Goal: Task Accomplishment & Management: Use online tool/utility

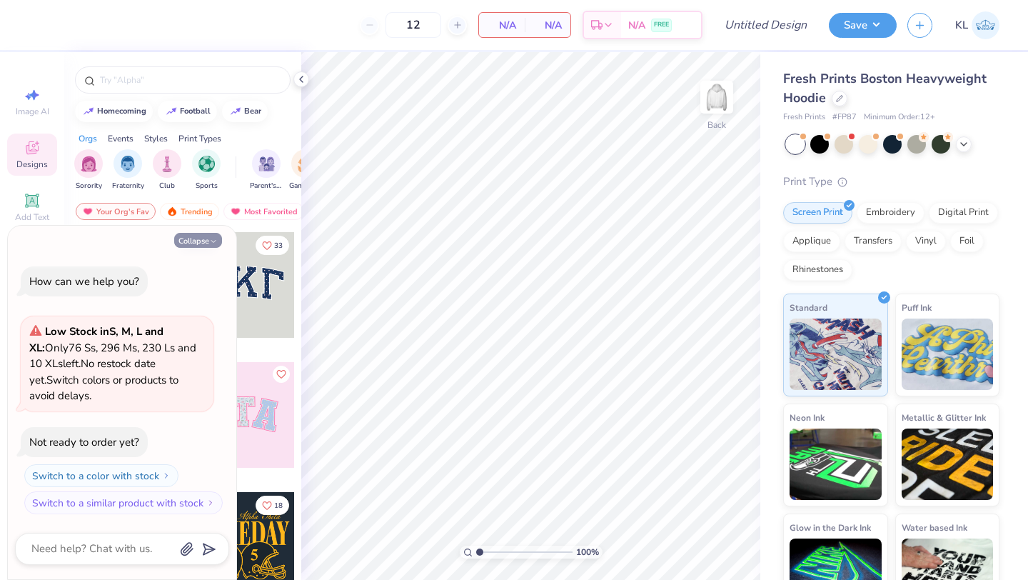
click at [213, 240] on icon "button" at bounding box center [213, 241] width 9 height 9
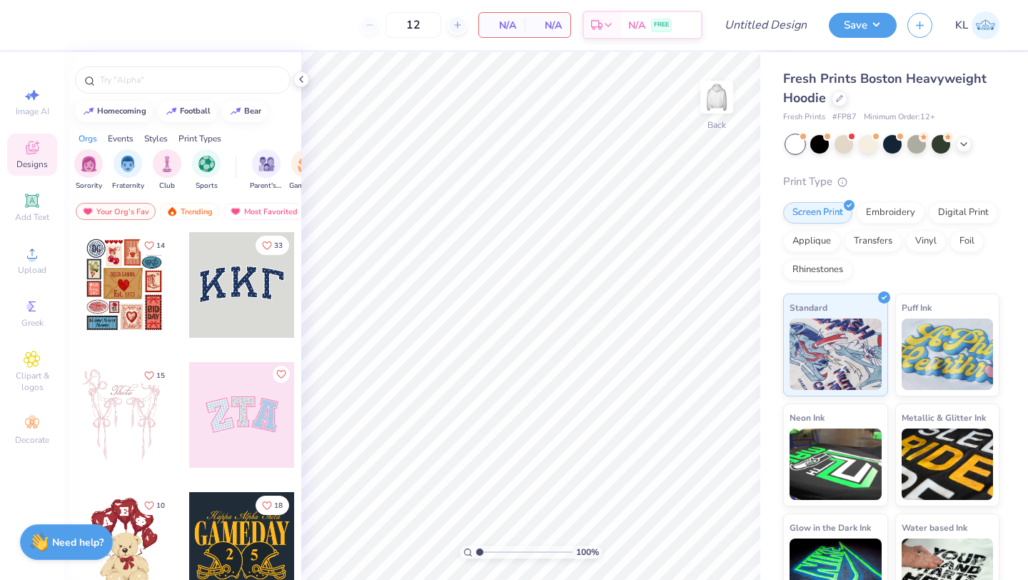
type textarea "x"
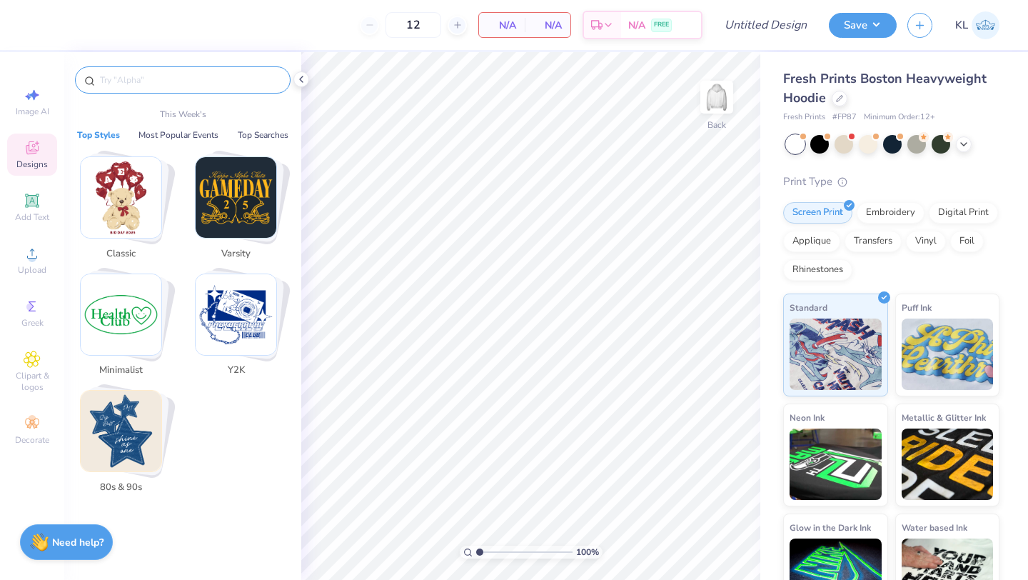
click at [206, 80] on input "text" at bounding box center [190, 80] width 183 height 14
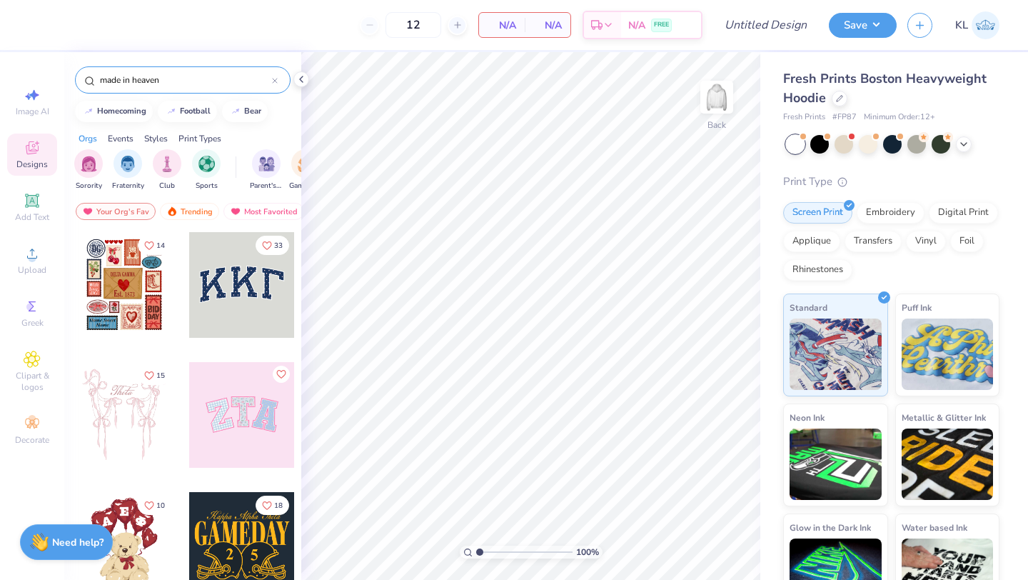
type input "made in heaven"
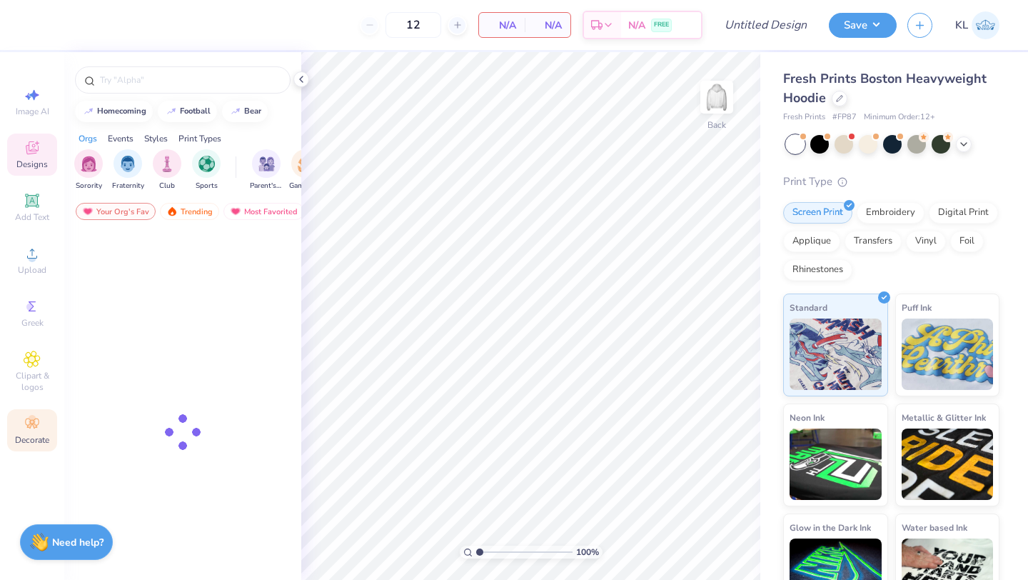
click at [32, 421] on circle at bounding box center [32, 419] width 8 height 8
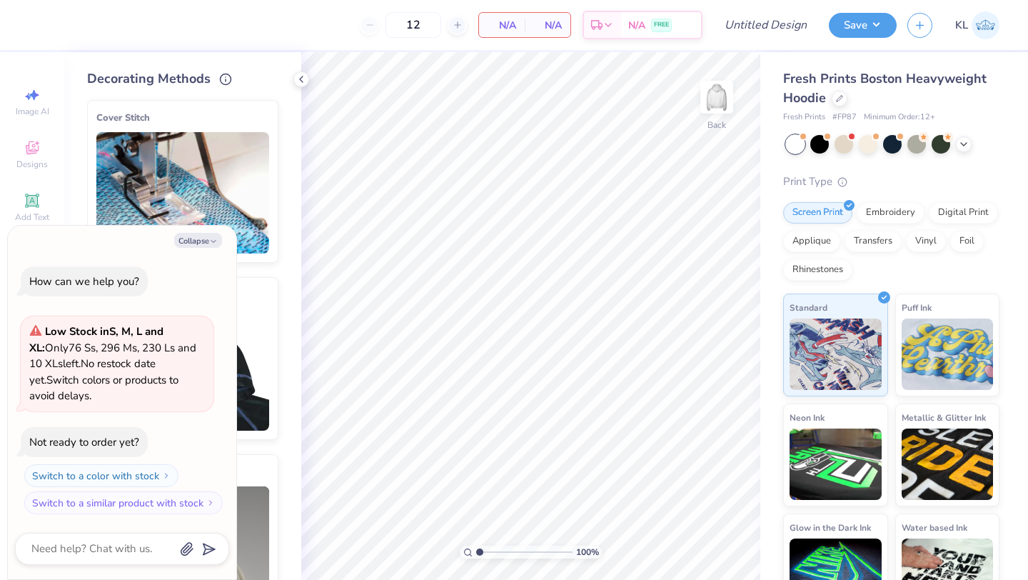
click at [213, 237] on icon "button" at bounding box center [213, 241] width 9 height 9
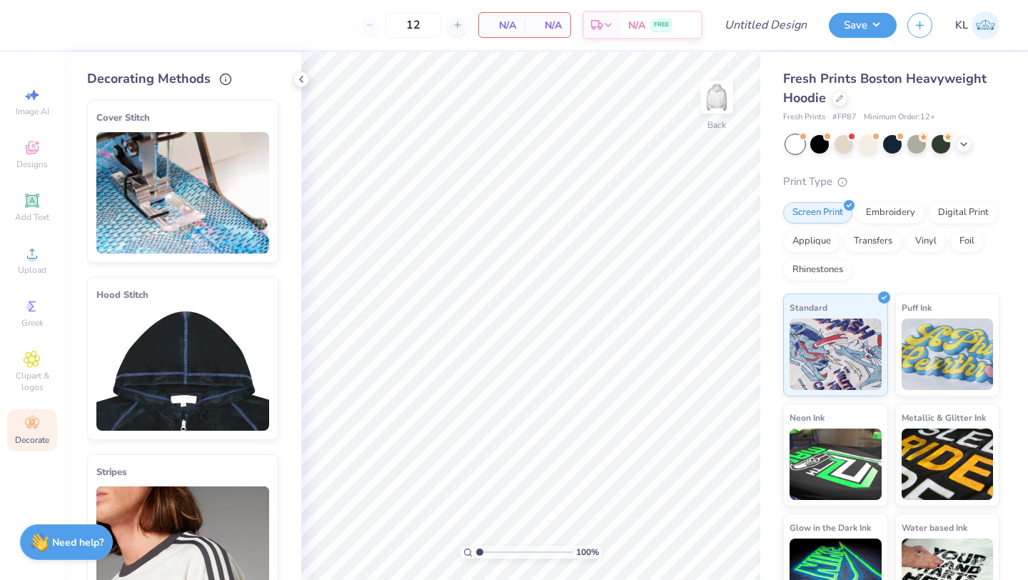
type textarea "x"
click at [188, 174] on img at bounding box center [182, 192] width 173 height 121
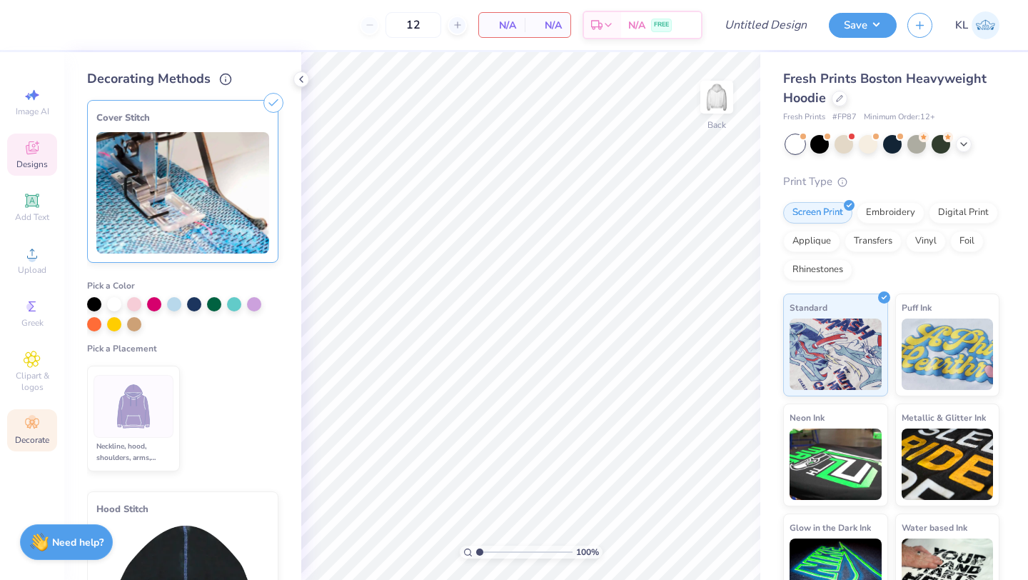
click at [35, 155] on icon at bounding box center [32, 147] width 17 height 17
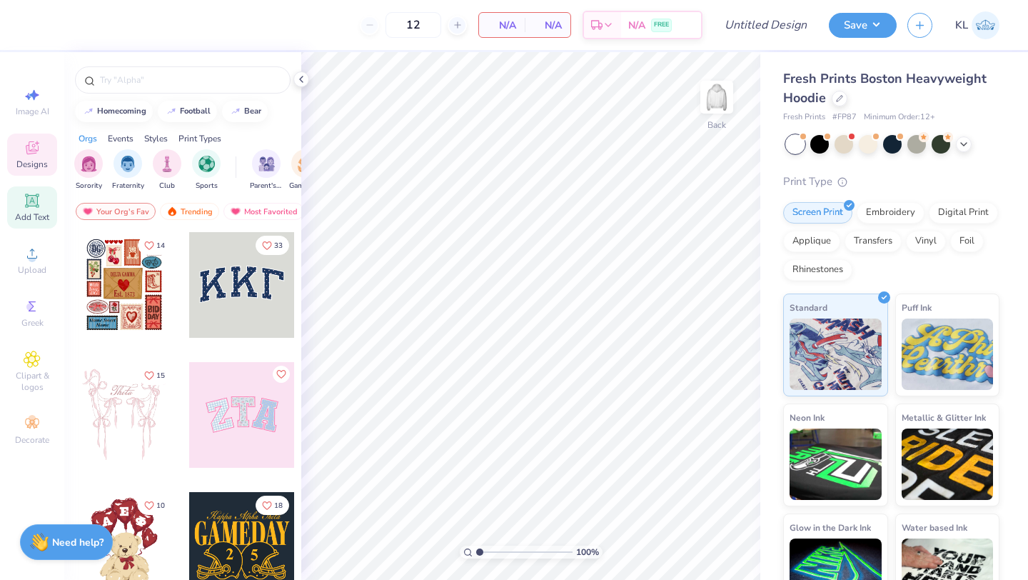
click at [34, 208] on icon at bounding box center [32, 200] width 17 height 17
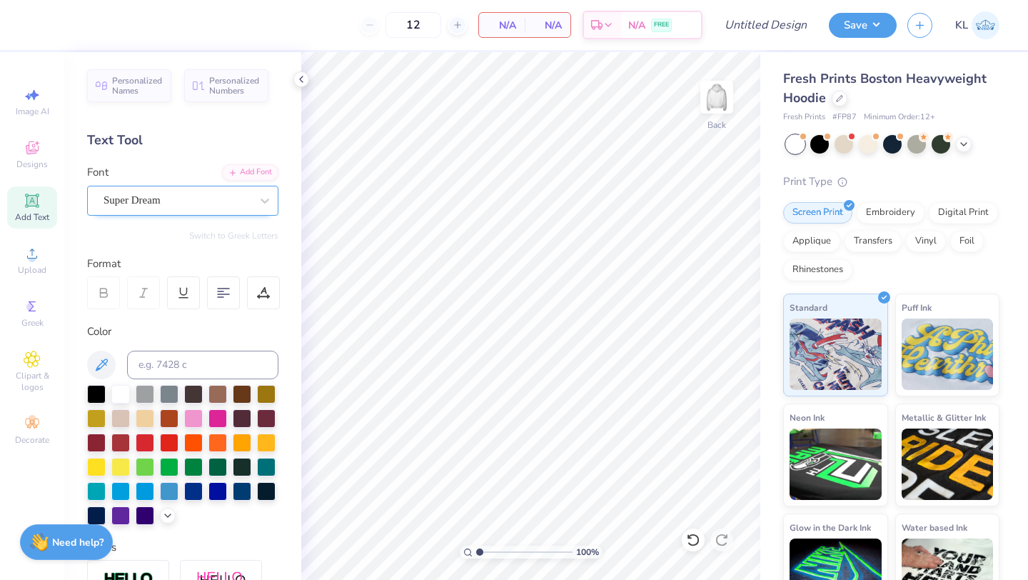
click at [188, 189] on div "Super Dream" at bounding box center [177, 200] width 150 height 22
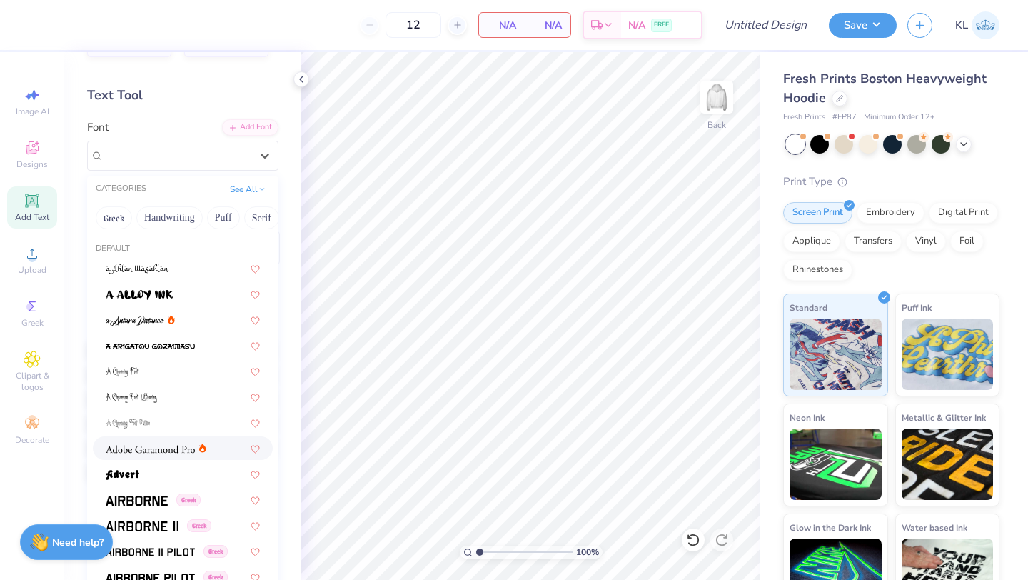
scroll to position [116, 0]
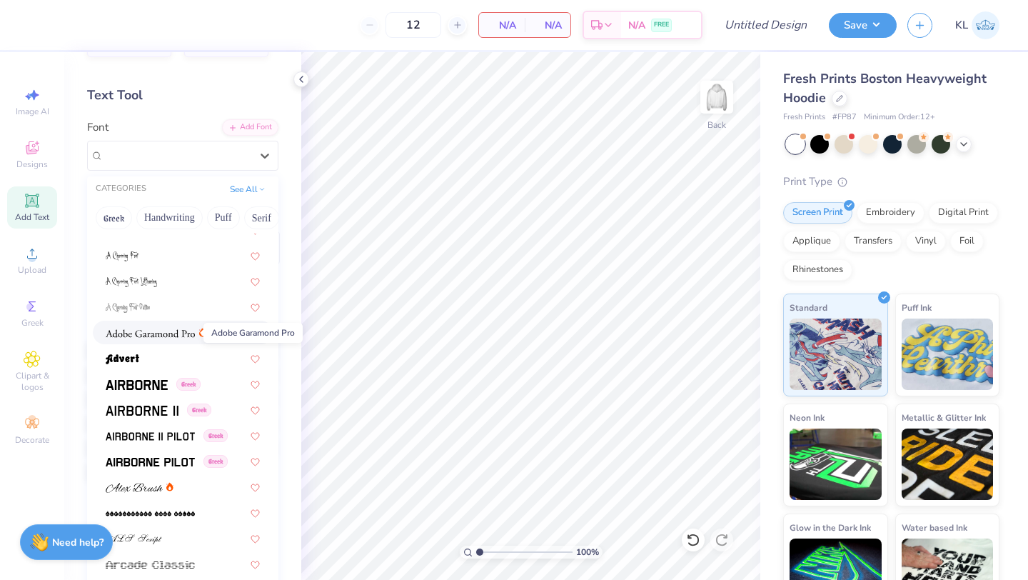
click at [152, 333] on img at bounding box center [150, 333] width 89 height 10
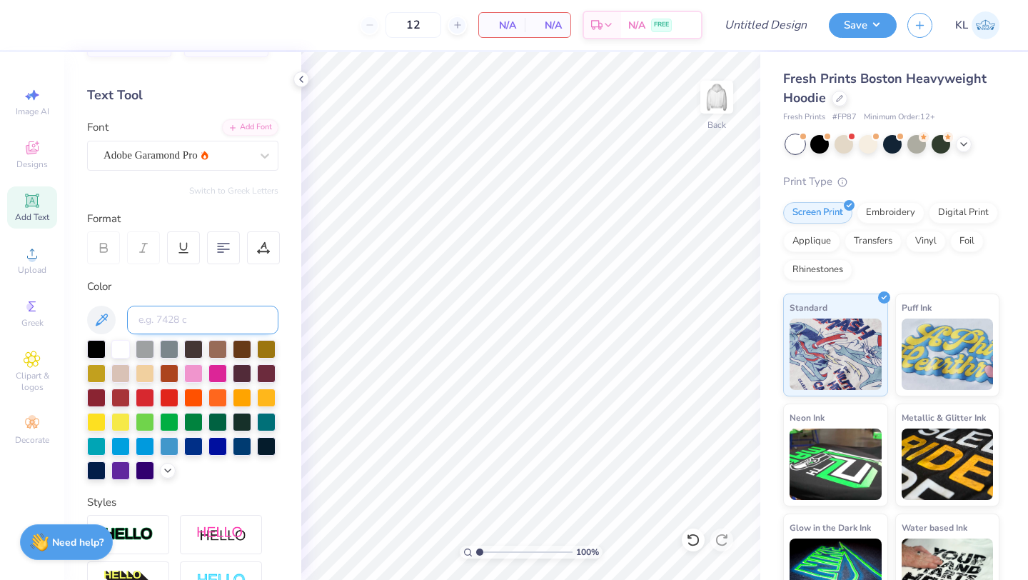
click at [176, 322] on input at bounding box center [202, 320] width 151 height 29
click at [253, 124] on div "Add Font" at bounding box center [250, 126] width 56 height 16
click at [267, 93] on div "Text Tool" at bounding box center [182, 95] width 191 height 19
click at [33, 156] on icon at bounding box center [32, 147] width 17 height 17
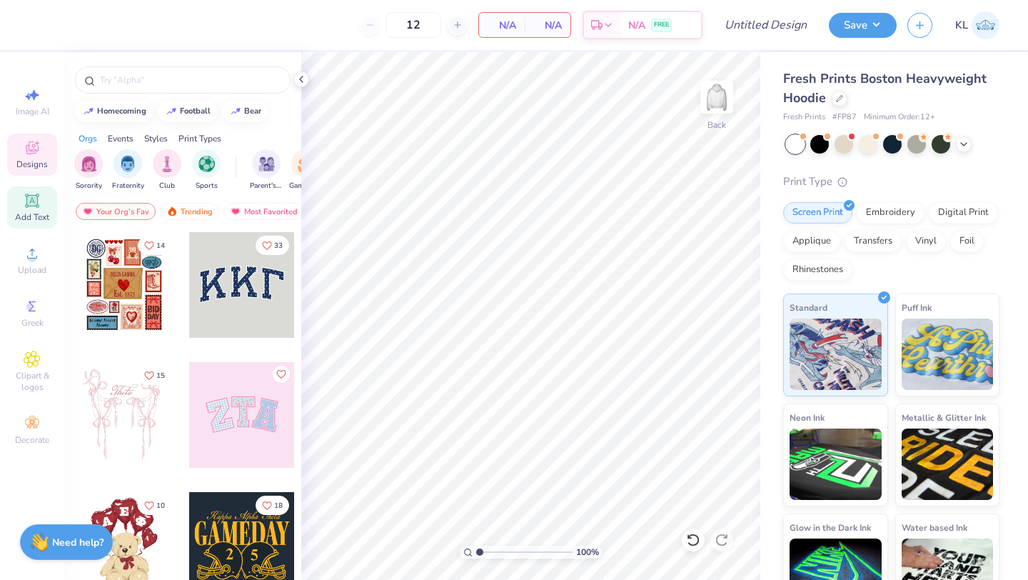
click at [32, 207] on icon at bounding box center [32, 200] width 17 height 17
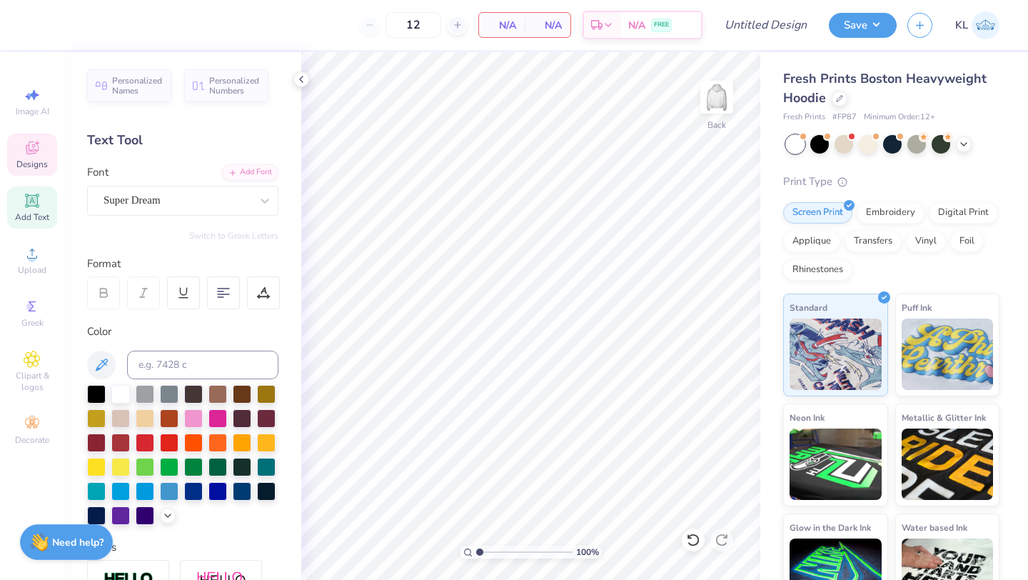
click at [31, 150] on icon at bounding box center [32, 147] width 17 height 17
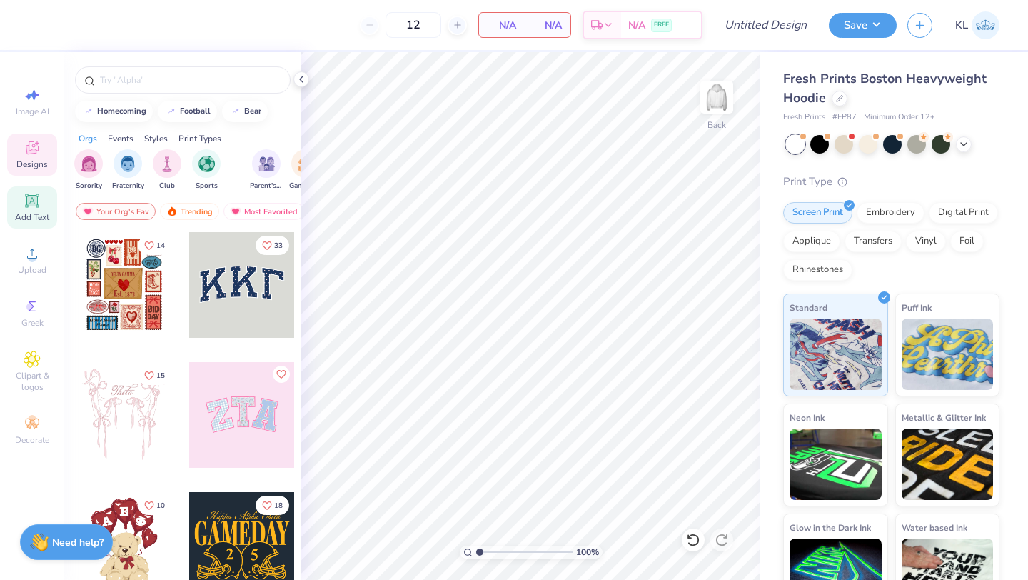
click at [31, 210] on div "Add Text" at bounding box center [32, 207] width 50 height 42
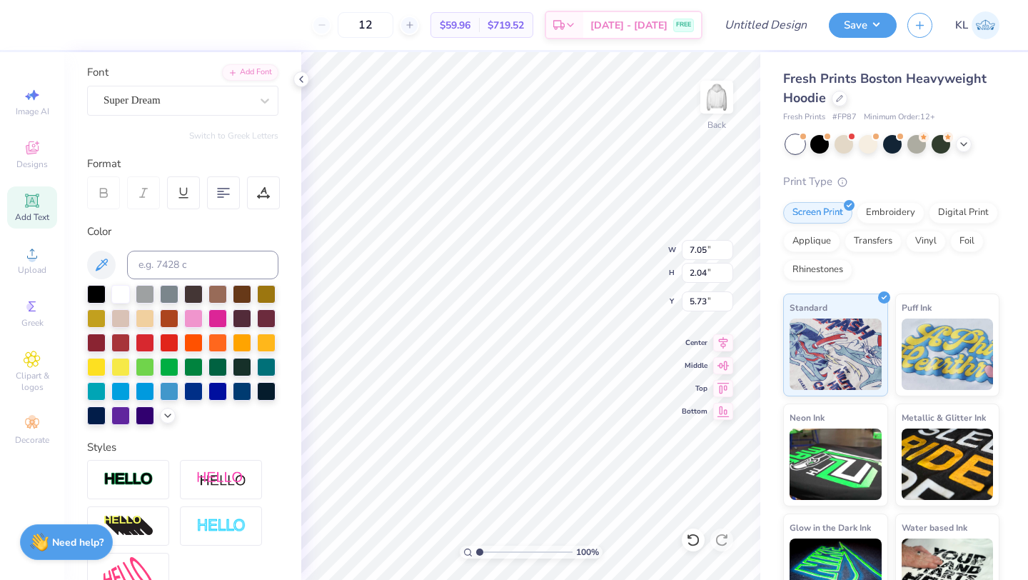
scroll to position [0, 0]
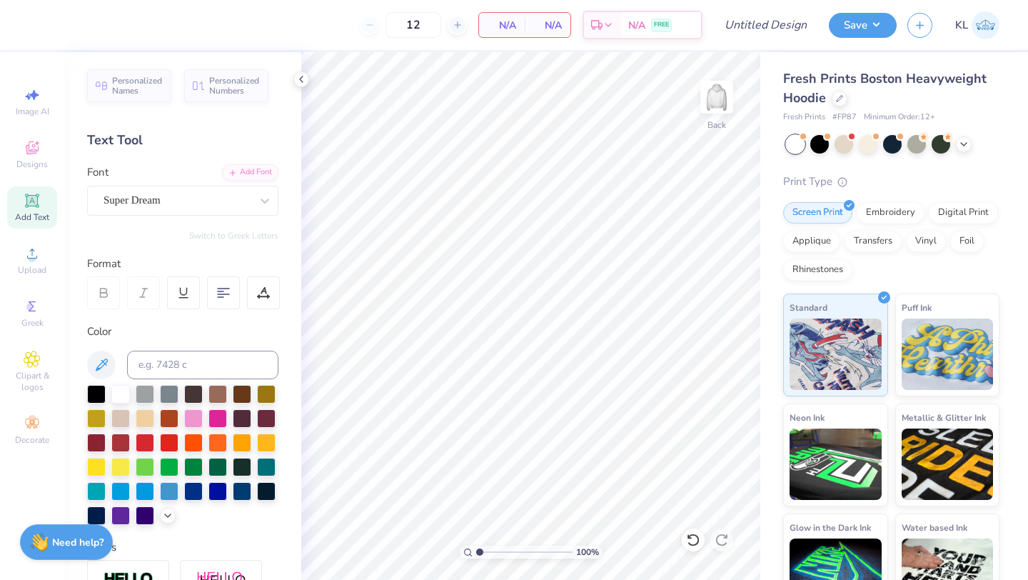
click at [25, 211] on span "Add Text" at bounding box center [32, 216] width 34 height 11
click at [35, 199] on icon at bounding box center [31, 200] width 11 height 11
type textarea "T"
type textarea "MADE IN HEAVEN"
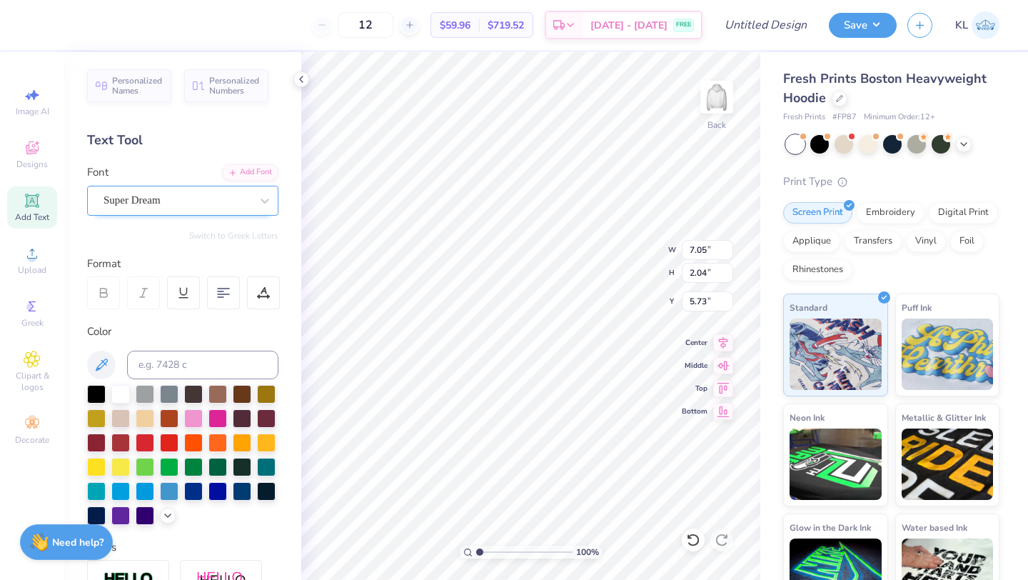
click at [233, 192] on div "Super Dream" at bounding box center [177, 200] width 150 height 22
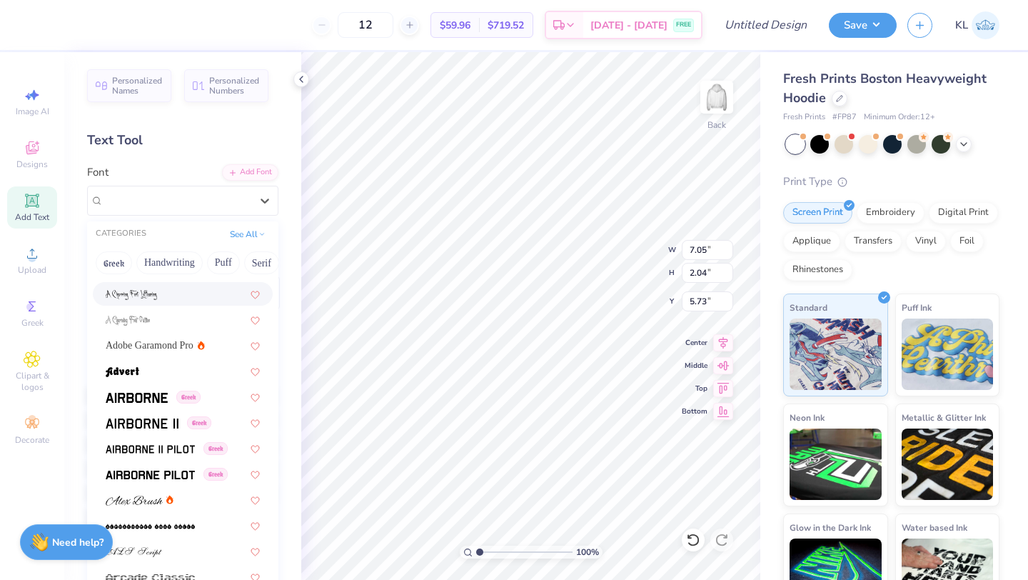
scroll to position [150, 0]
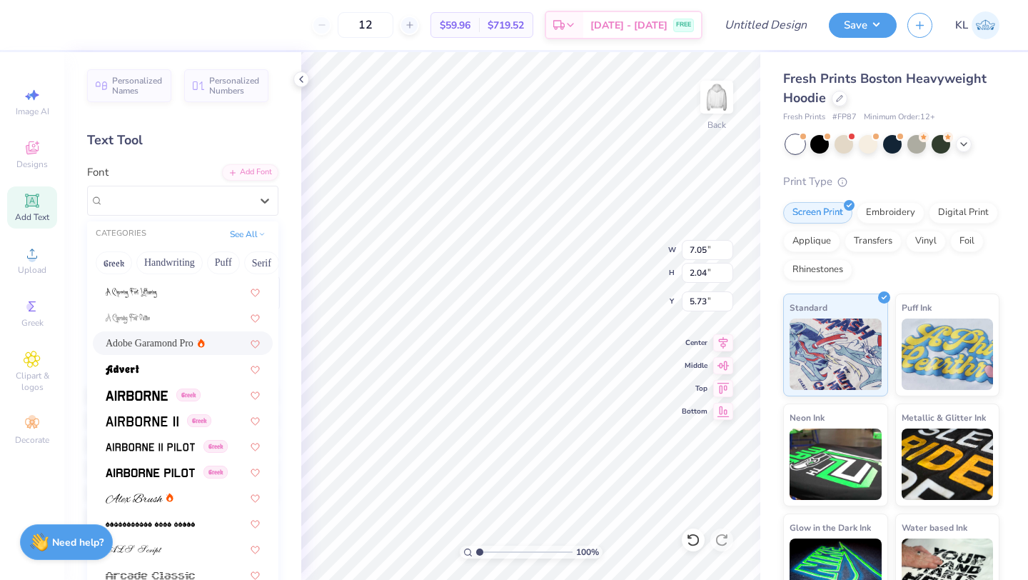
click at [162, 342] on span "Adobe Garamond Pro" at bounding box center [150, 343] width 88 height 15
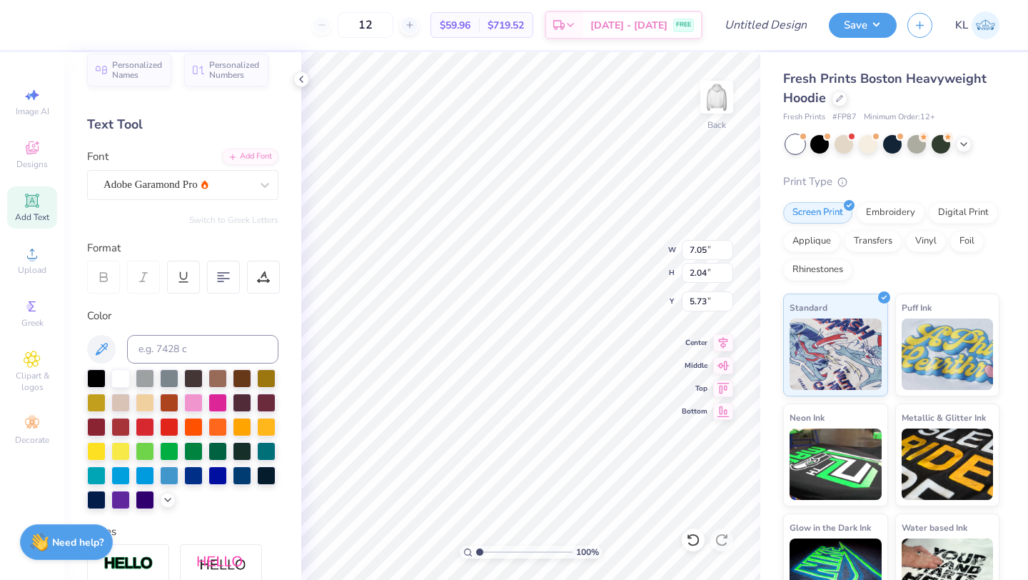
scroll to position [16, 0]
click at [181, 186] on div "Adobe Garamond Pro" at bounding box center [177, 184] width 150 height 22
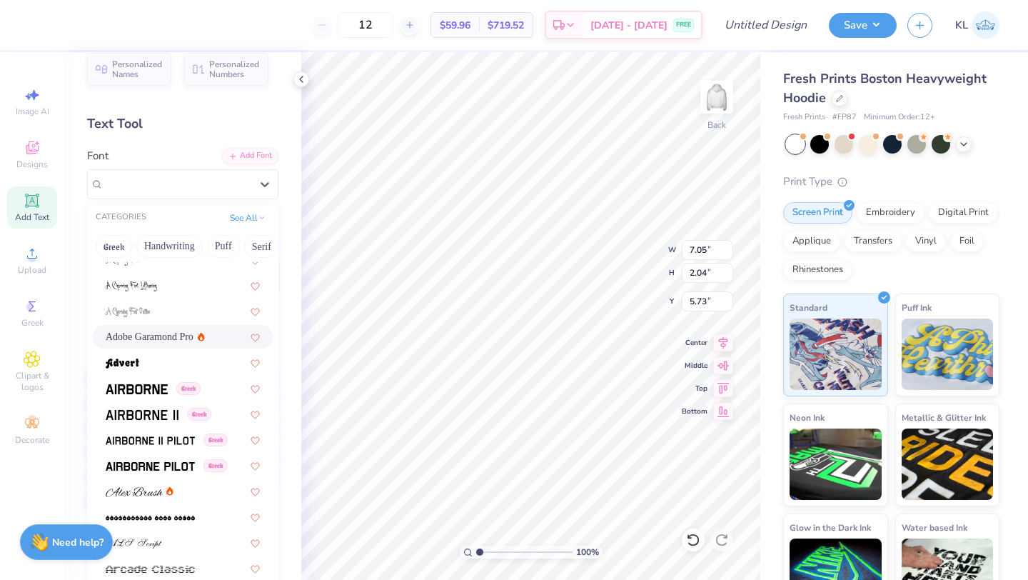
scroll to position [141, 0]
click at [147, 387] on img at bounding box center [137, 388] width 62 height 10
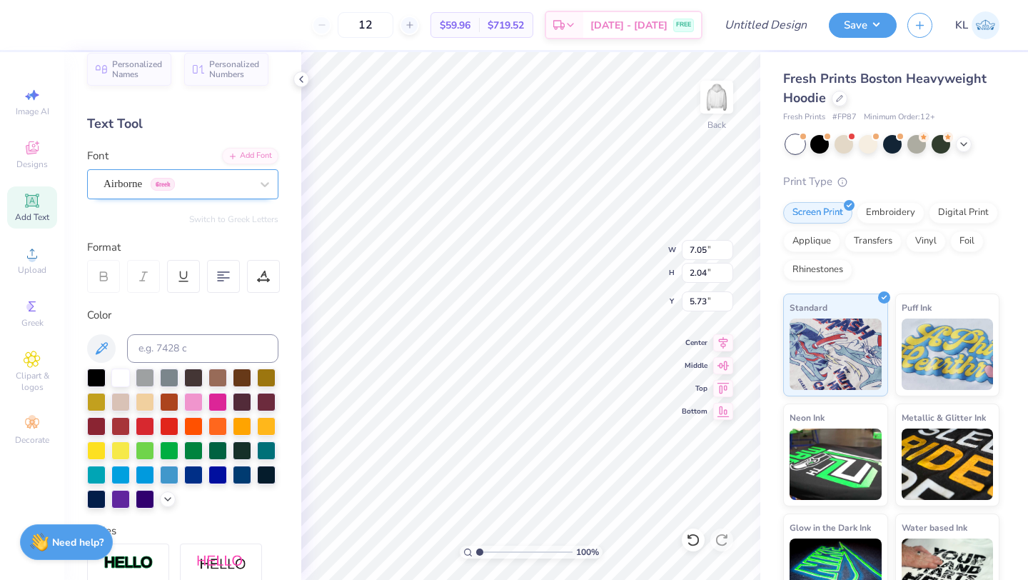
click at [197, 191] on div "Airborne Greek" at bounding box center [177, 184] width 150 height 22
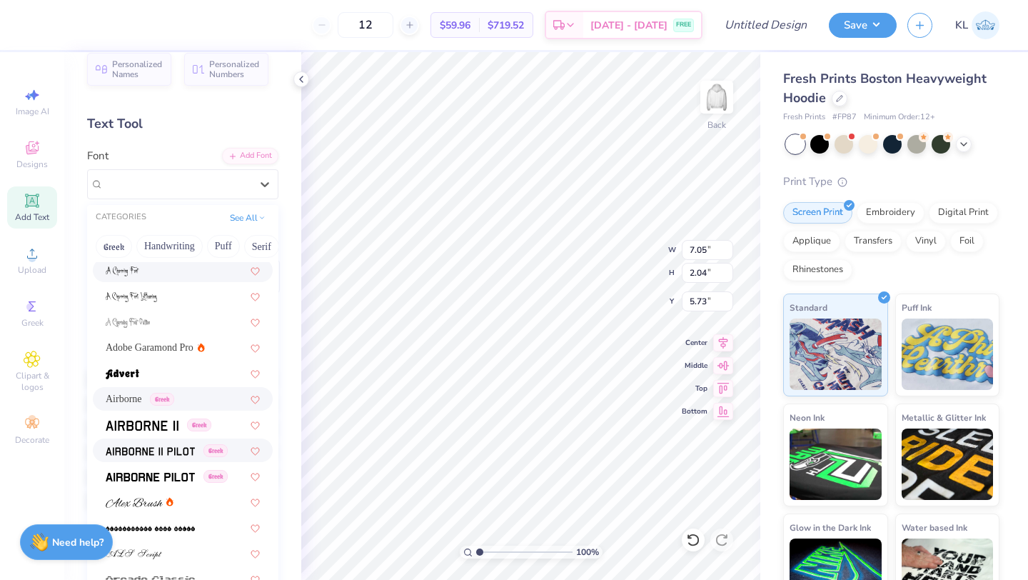
scroll to position [166, 0]
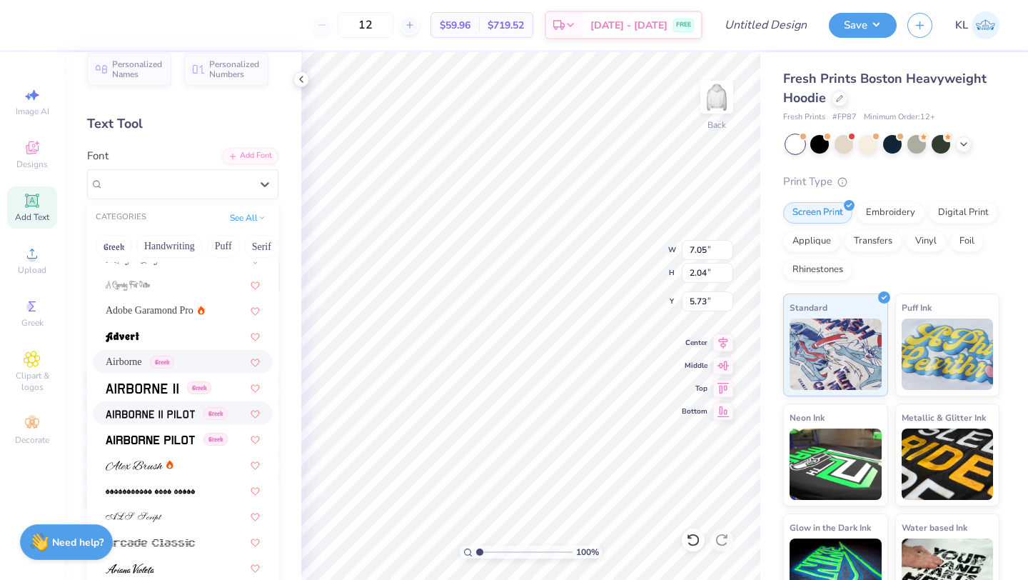
click at [153, 418] on img at bounding box center [150, 414] width 89 height 10
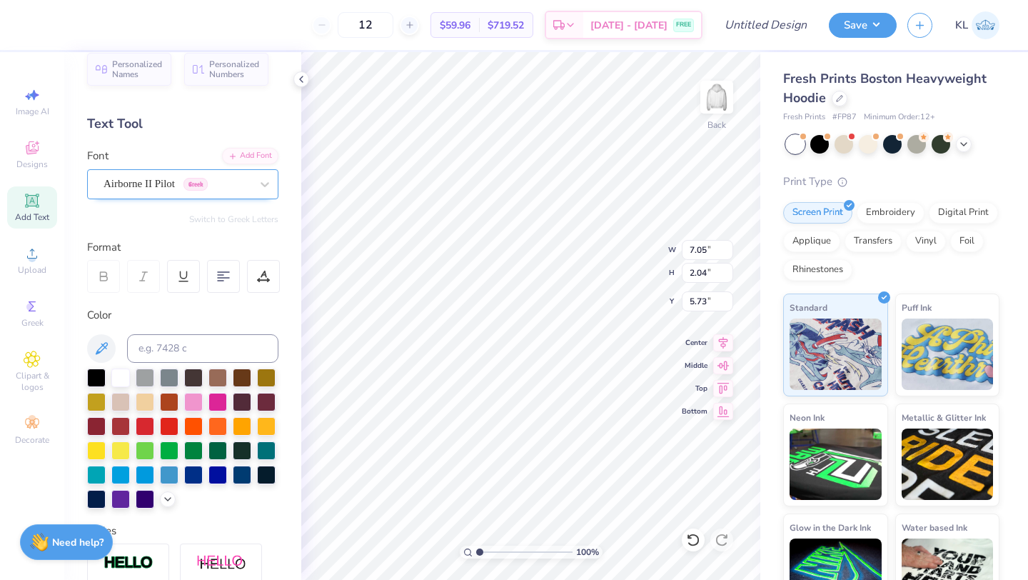
click at [183, 188] on div "Airborne II Pilot Greek" at bounding box center [177, 184] width 150 height 22
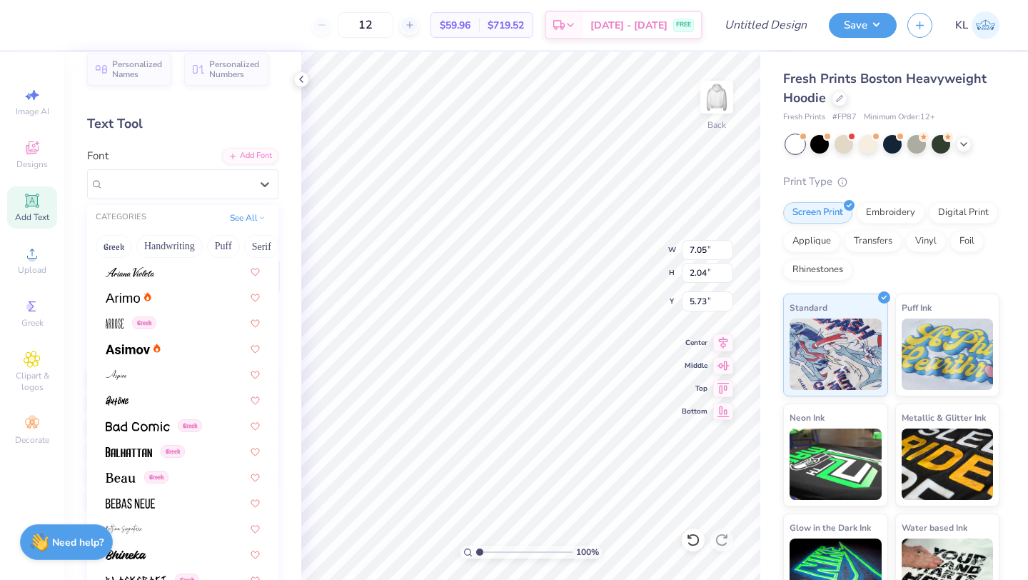
scroll to position [470, 0]
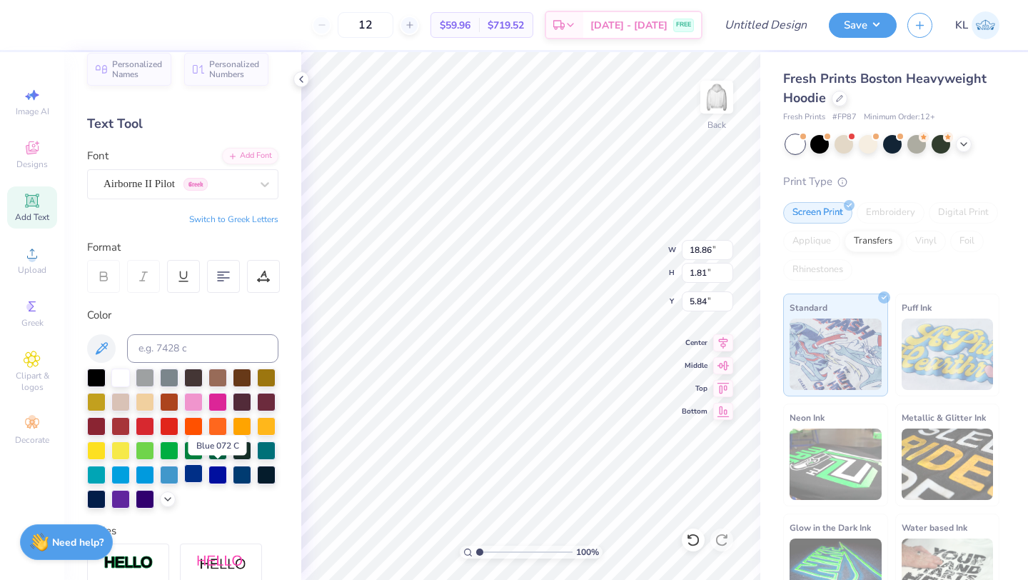
click at [200, 476] on div at bounding box center [193, 473] width 19 height 19
type input "1"
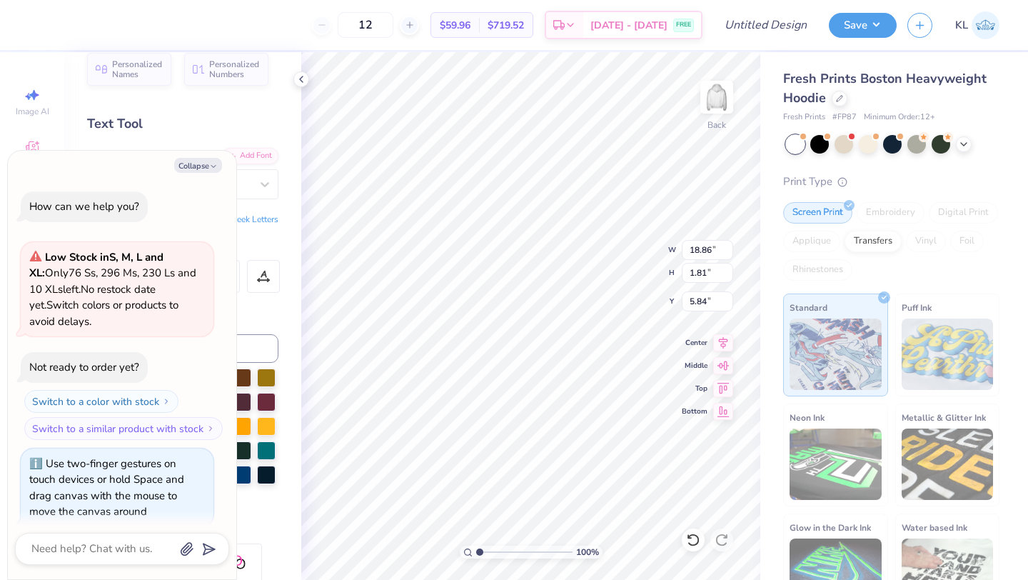
scroll to position [12, 0]
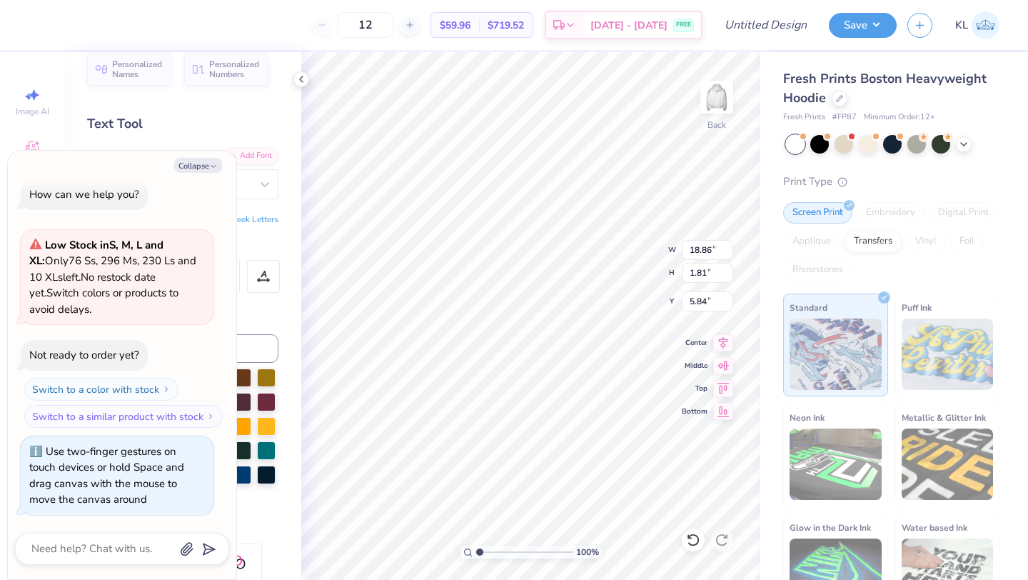
drag, startPoint x: 482, startPoint y: 551, endPoint x: 470, endPoint y: 553, distance: 12.2
click at [476, 553] on input "range" at bounding box center [524, 551] width 96 height 13
click at [213, 168] on icon "button" at bounding box center [213, 166] width 9 height 9
type textarea "x"
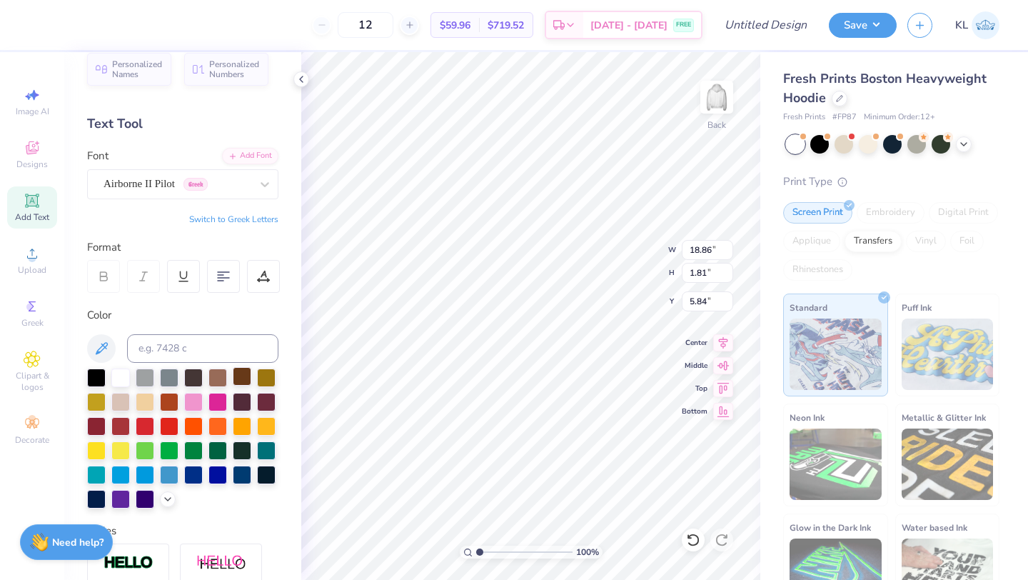
scroll to position [250, 0]
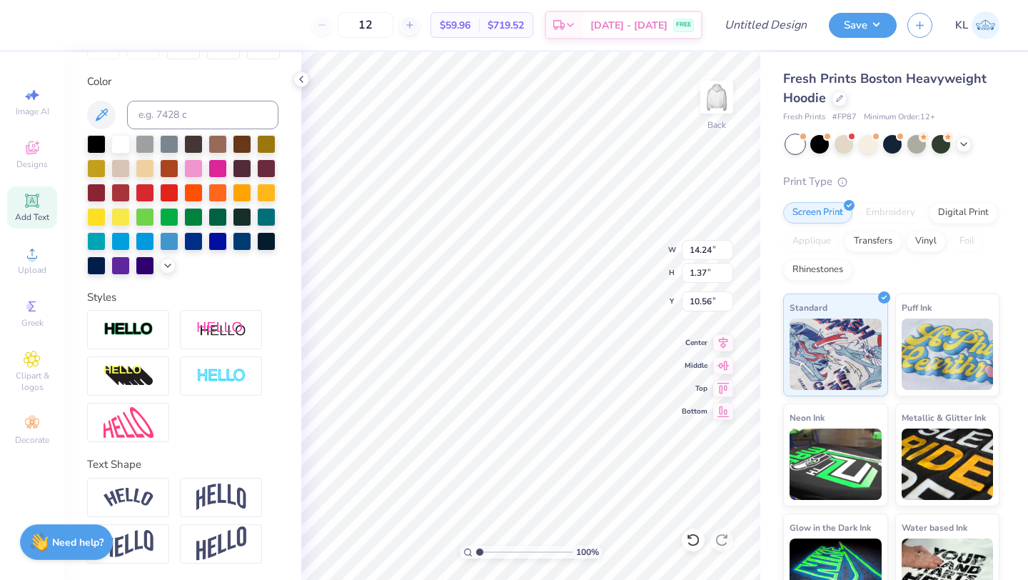
type input "10.56"
click at [32, 206] on icon at bounding box center [32, 200] width 17 height 17
type textarea "T"
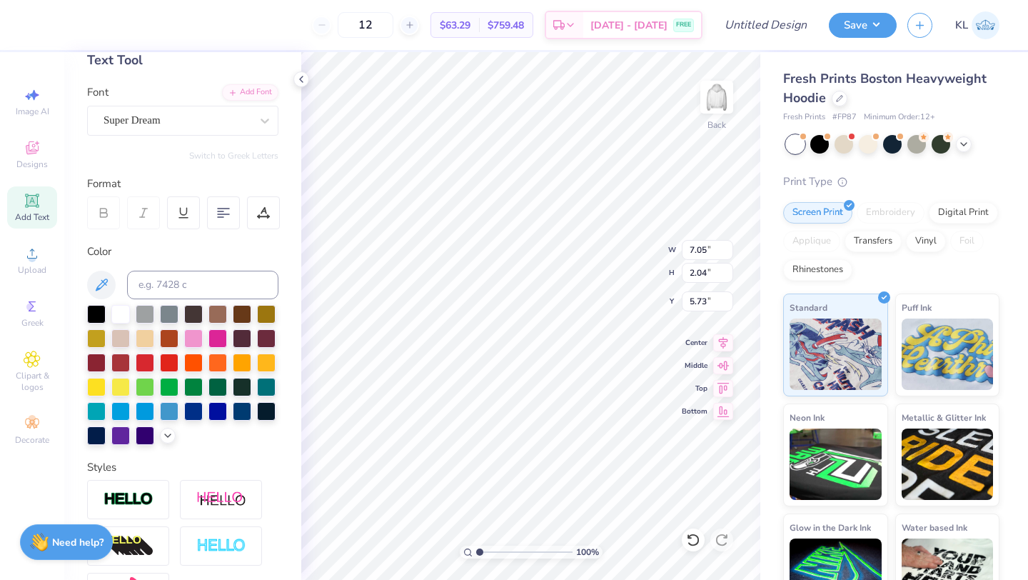
scroll to position [0, 0]
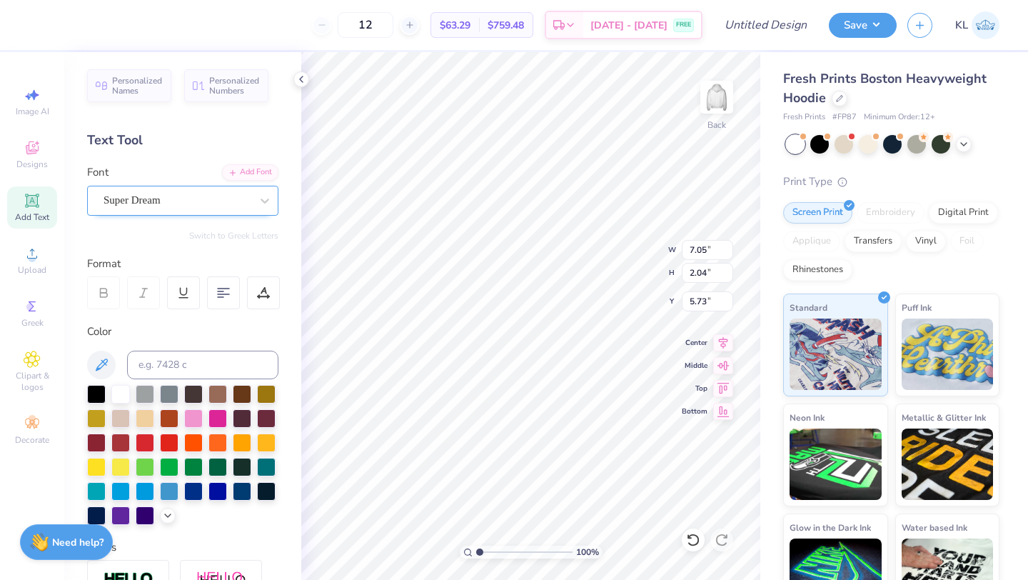
type textarea "1867"
click at [188, 193] on div "Super Dream" at bounding box center [177, 200] width 150 height 22
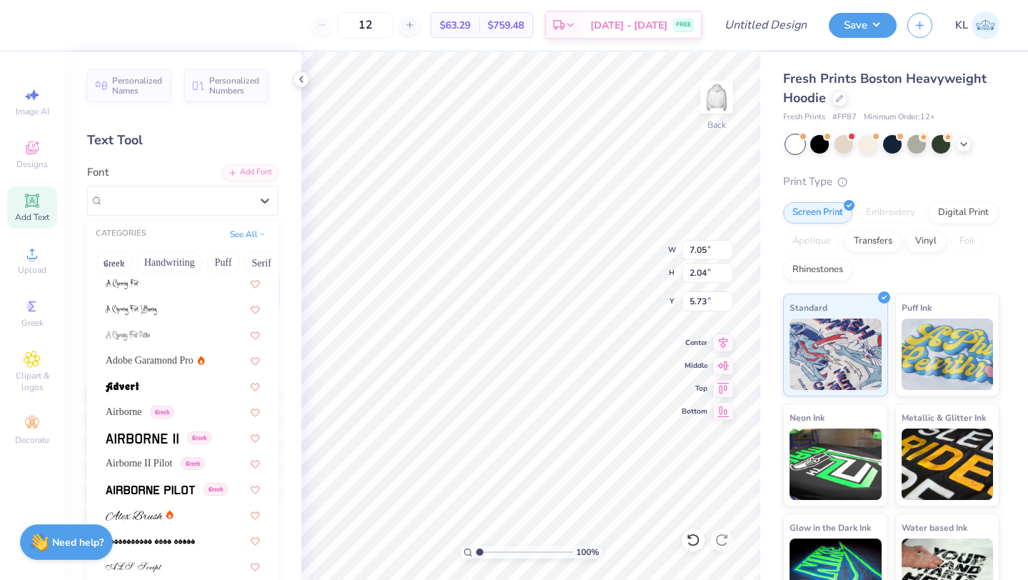
scroll to position [139, 0]
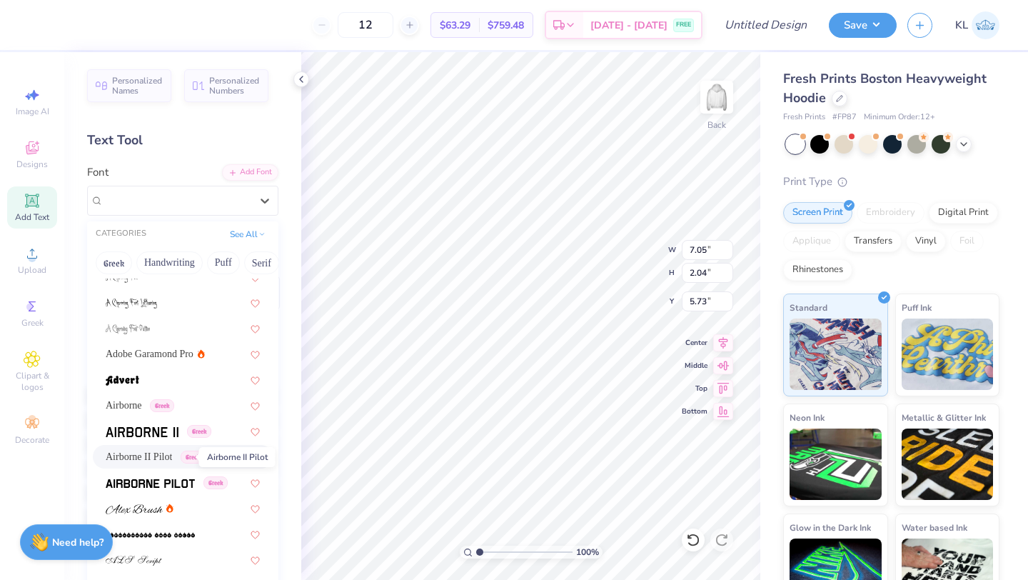
click at [146, 462] on span "Airborne II Pilot" at bounding box center [139, 456] width 66 height 15
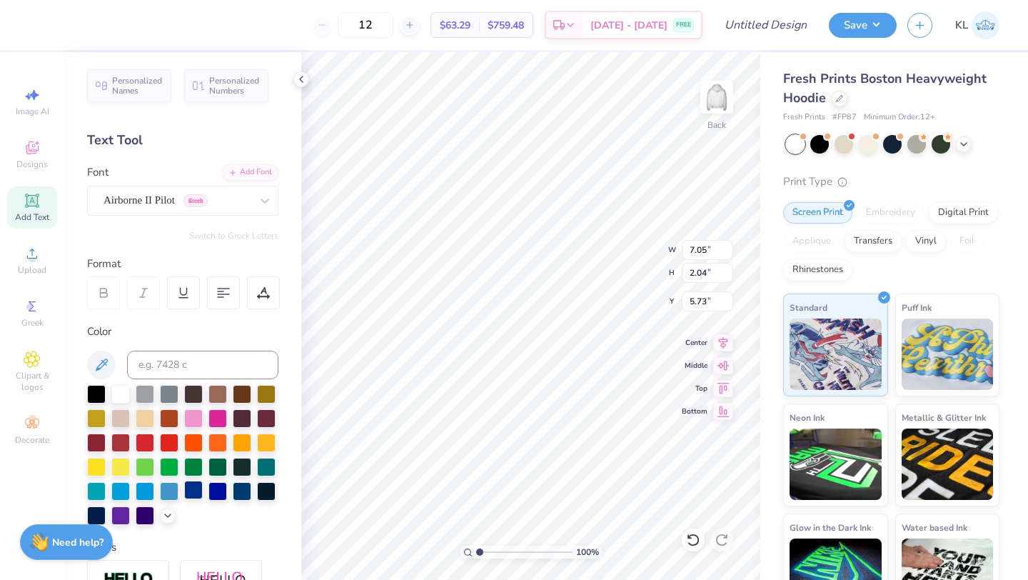
click at [198, 493] on div at bounding box center [193, 490] width 19 height 19
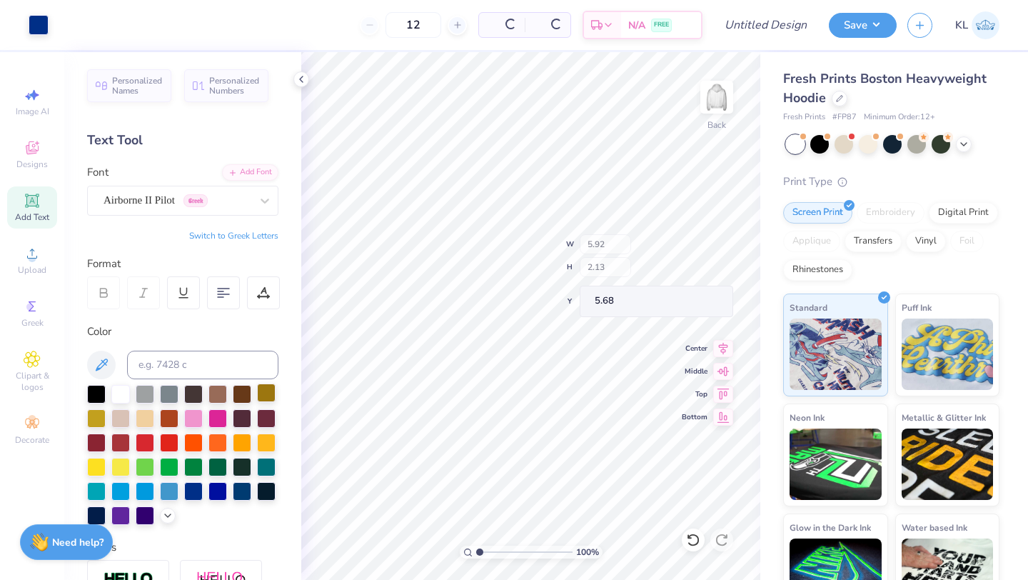
type input "5.92"
type input "2.13"
type input "5.68"
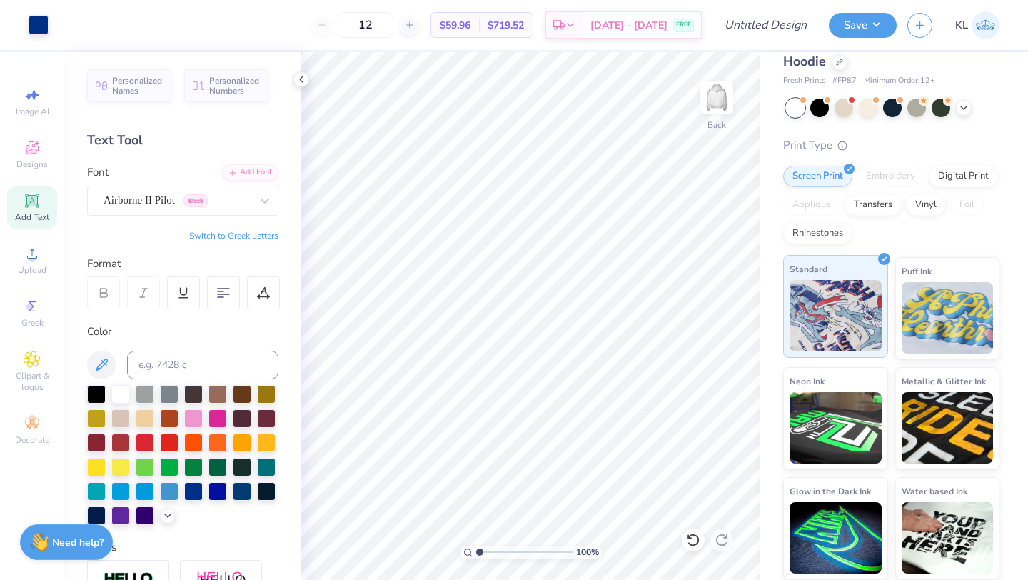
scroll to position [0, 0]
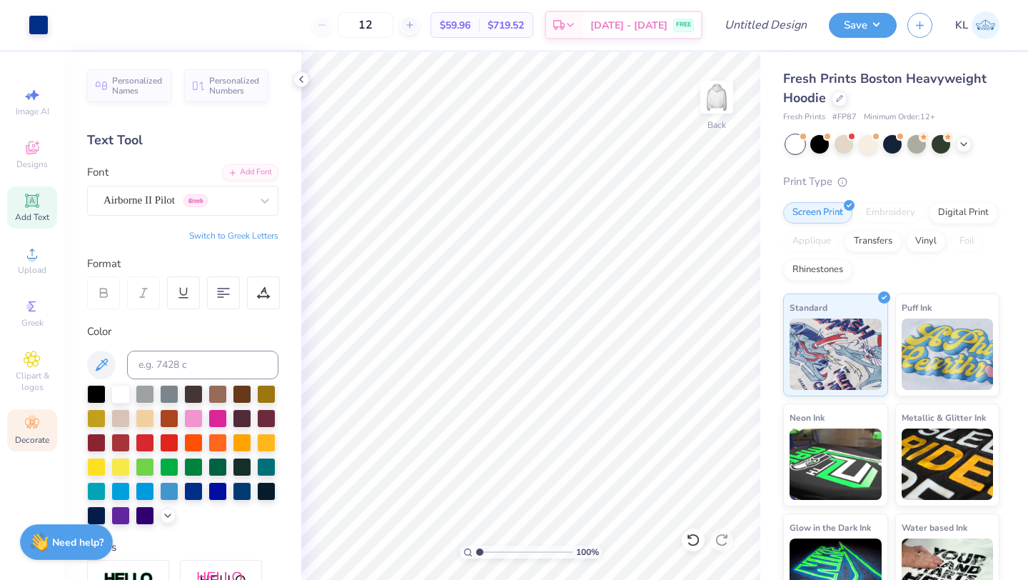
click at [21, 423] on div "Decorate" at bounding box center [32, 430] width 50 height 42
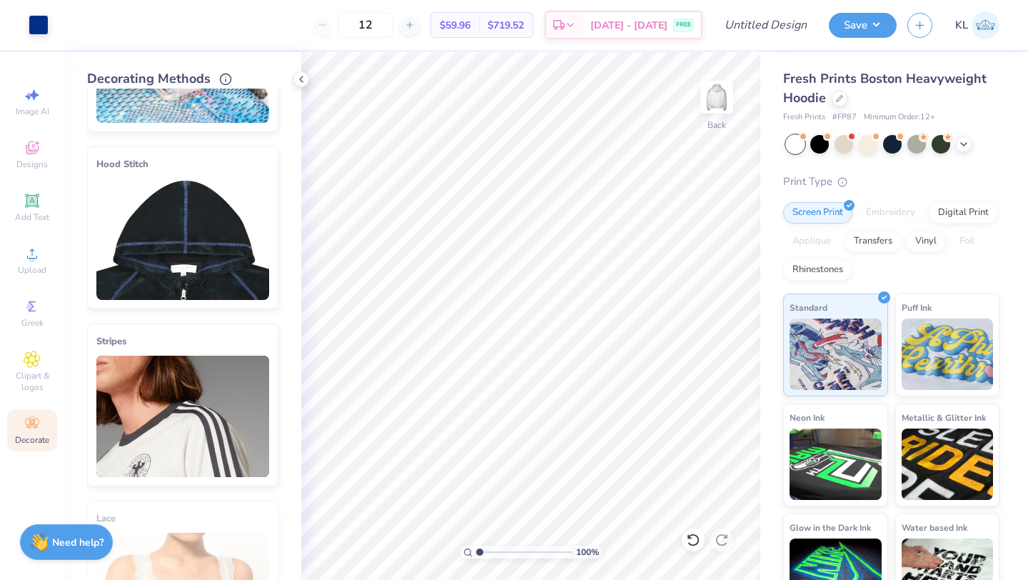
scroll to position [74, 0]
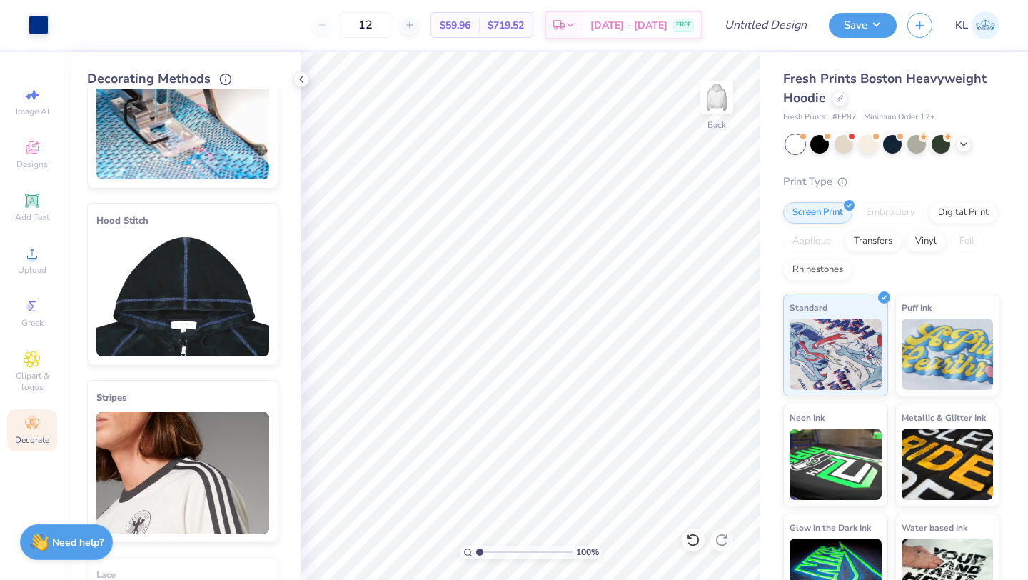
click at [186, 263] on img at bounding box center [182, 295] width 173 height 121
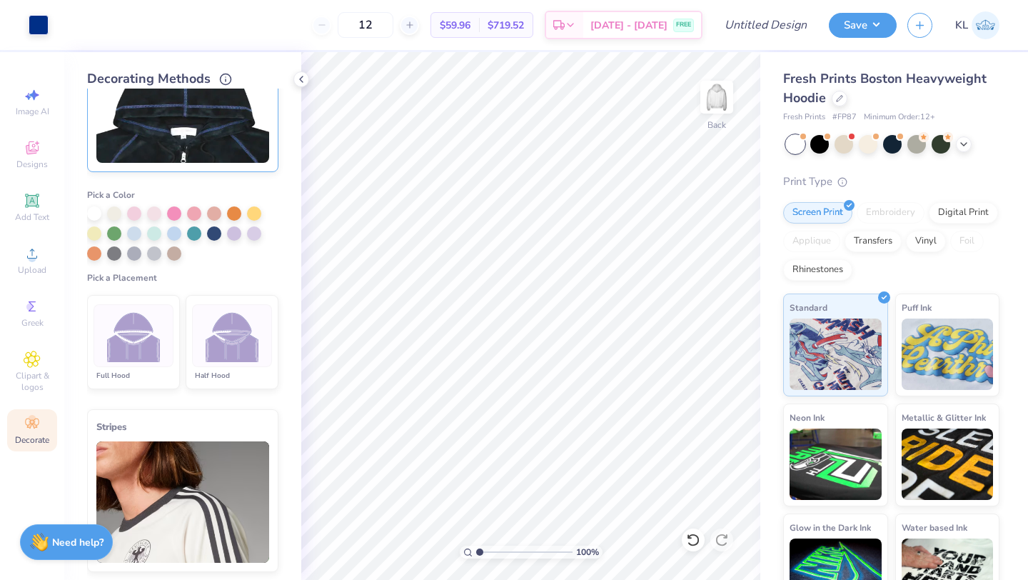
scroll to position [313, 0]
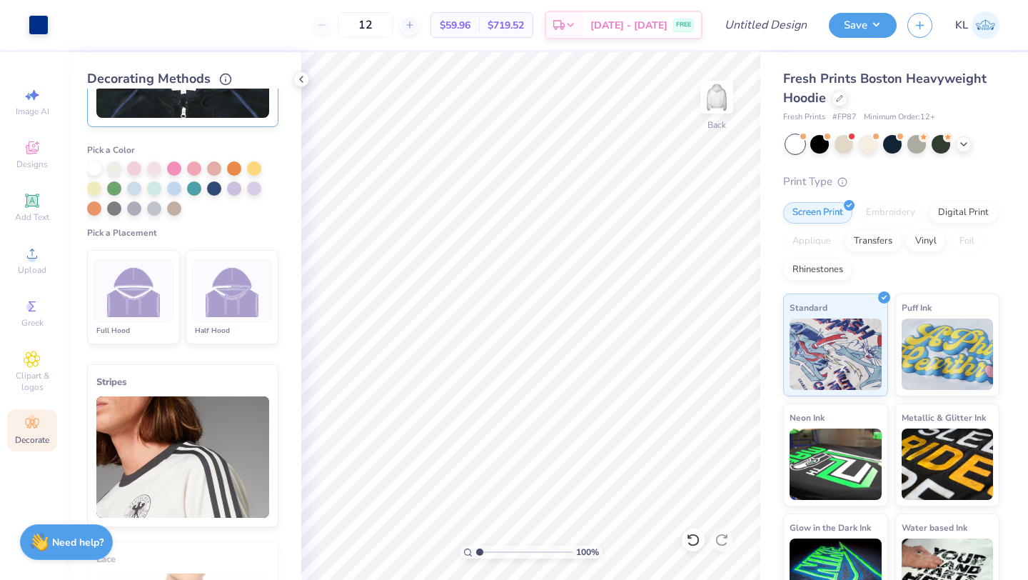
click at [226, 301] on img at bounding box center [233, 291] width 54 height 54
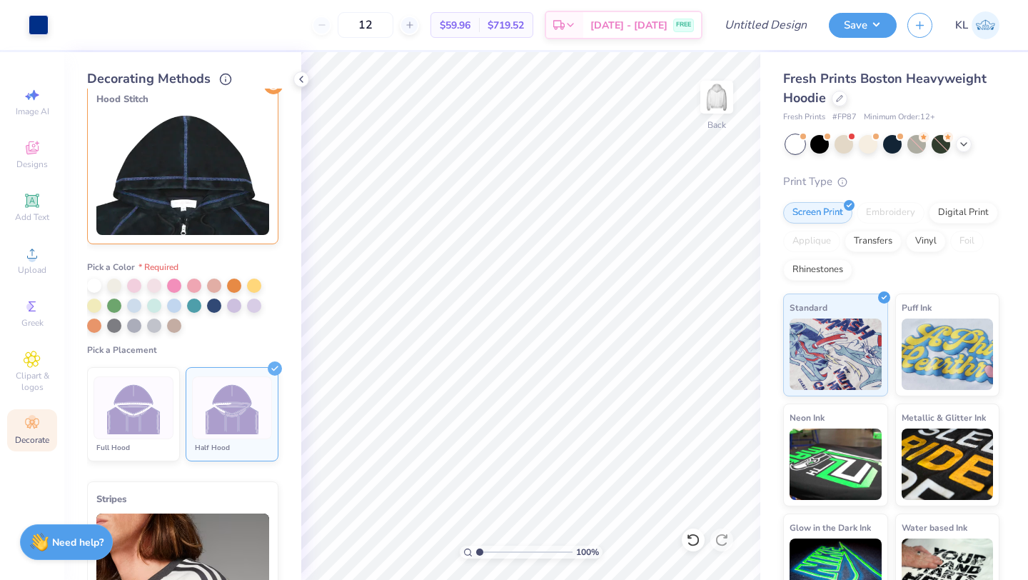
scroll to position [193, 0]
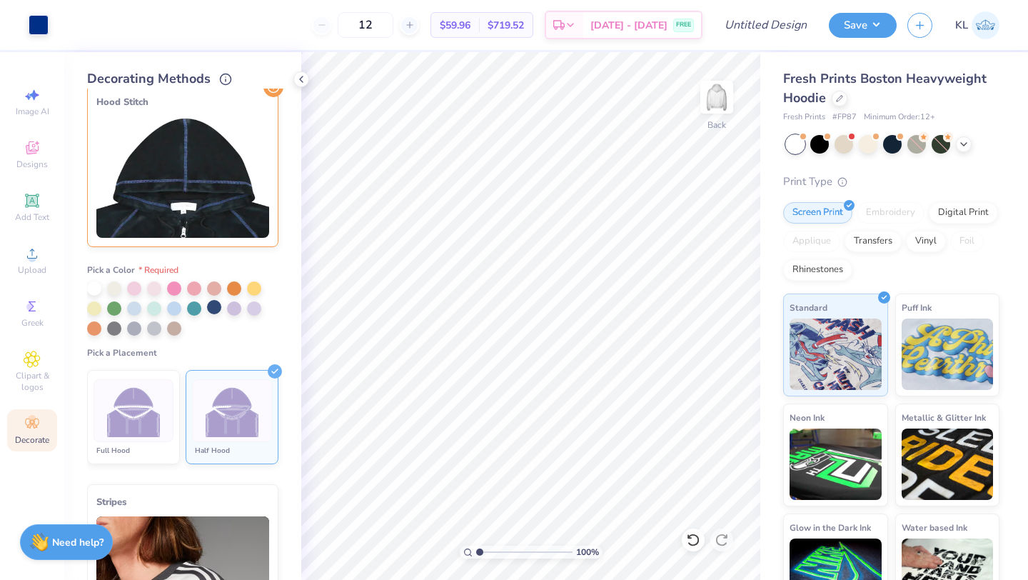
click at [215, 309] on div at bounding box center [214, 307] width 14 height 14
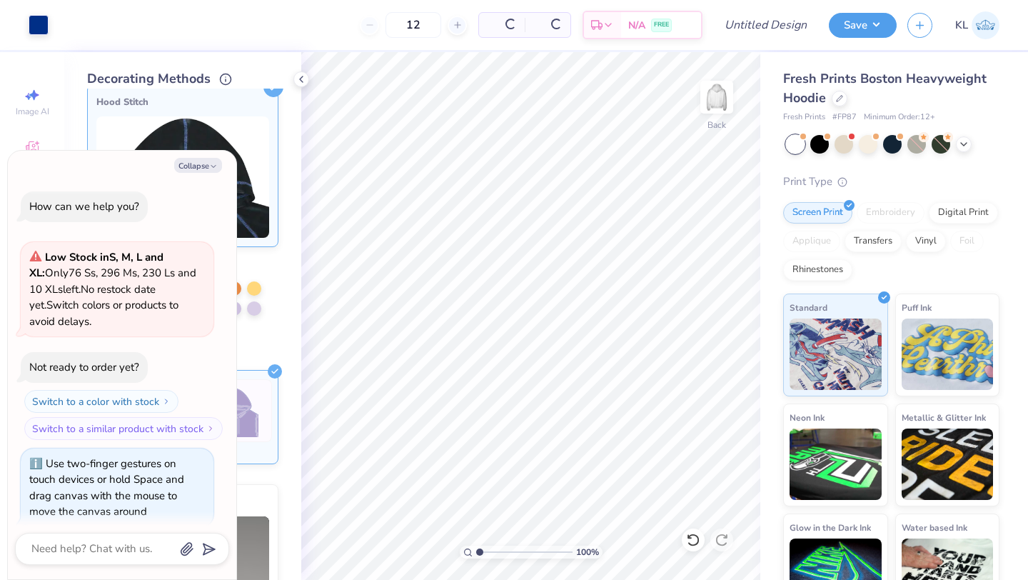
scroll to position [116, 0]
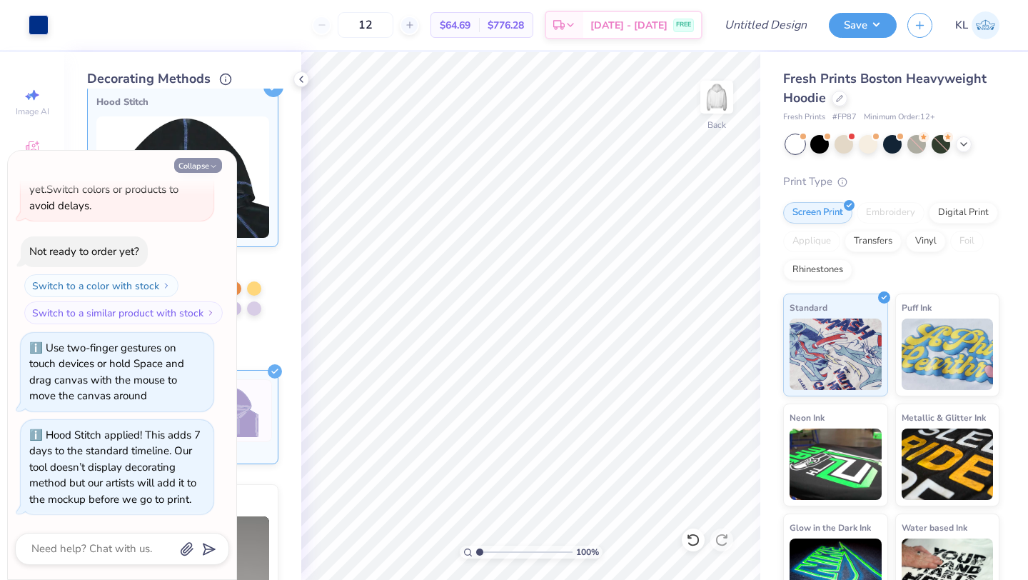
click at [216, 163] on icon "button" at bounding box center [213, 166] width 9 height 9
type textarea "x"
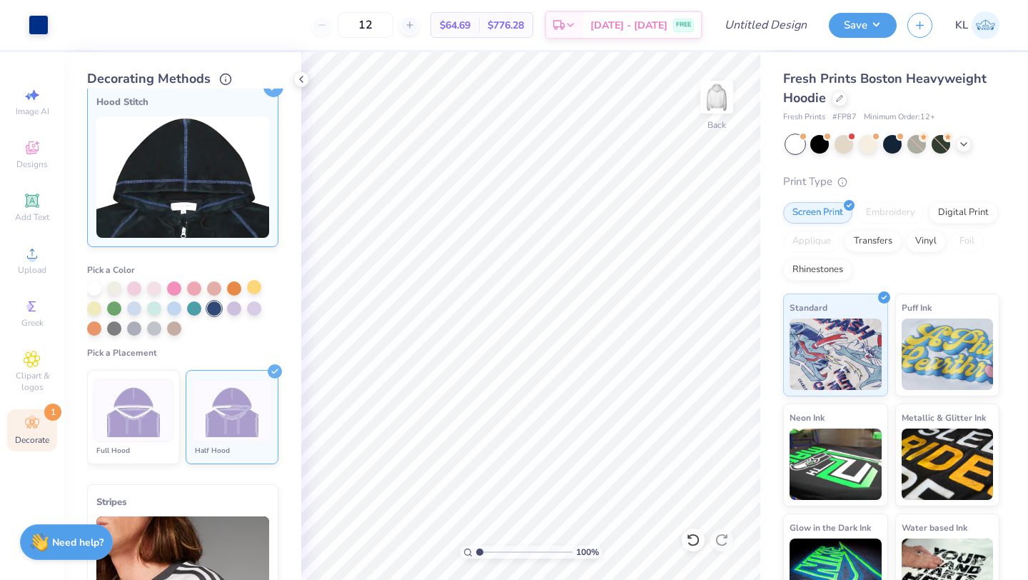
scroll to position [176, 0]
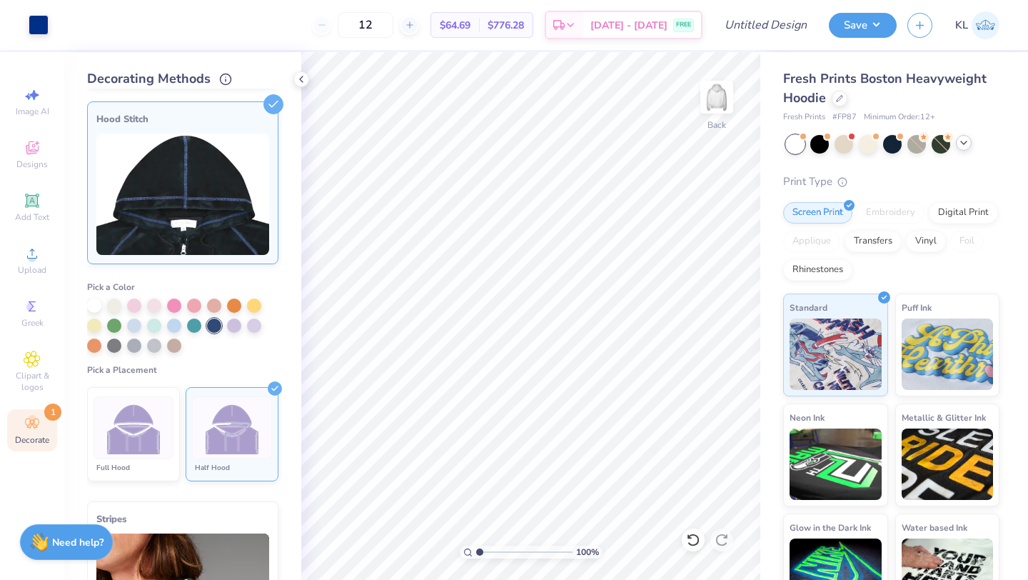
click at [963, 137] on icon at bounding box center [963, 142] width 11 height 11
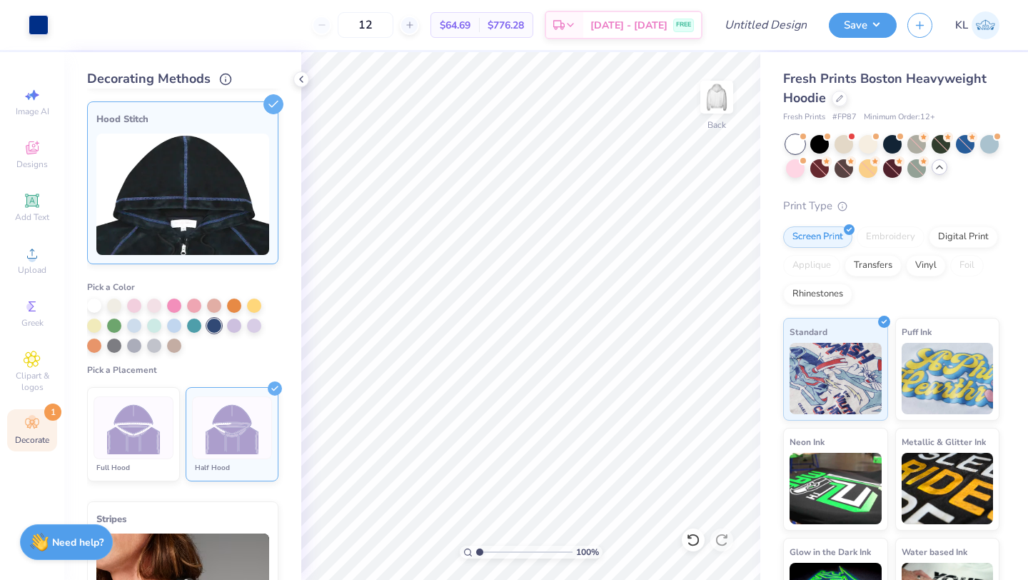
click at [938, 174] on div at bounding box center [892, 156] width 213 height 43
click at [868, 24] on button "Save" at bounding box center [863, 23] width 68 height 25
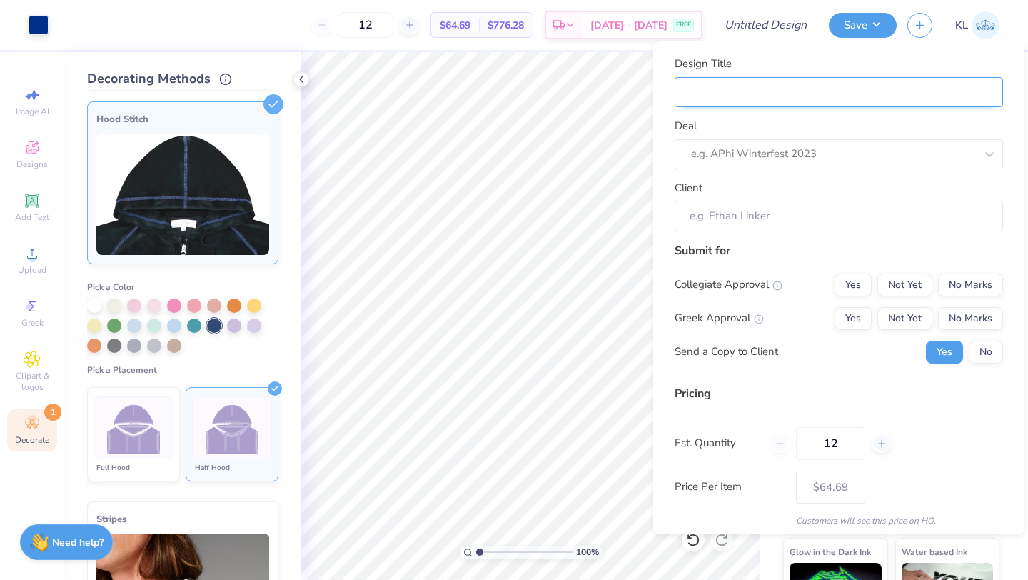
click at [740, 91] on input "Design Title" at bounding box center [839, 92] width 328 height 31
click at [857, 166] on div "e.g. APhi Winterfest 2023" at bounding box center [839, 154] width 328 height 30
click at [838, 121] on div "Deal e.g. APhi Winterfest 2023" at bounding box center [839, 143] width 328 height 51
click at [822, 87] on input "Design Title" at bounding box center [839, 92] width 328 height 31
type input "P"
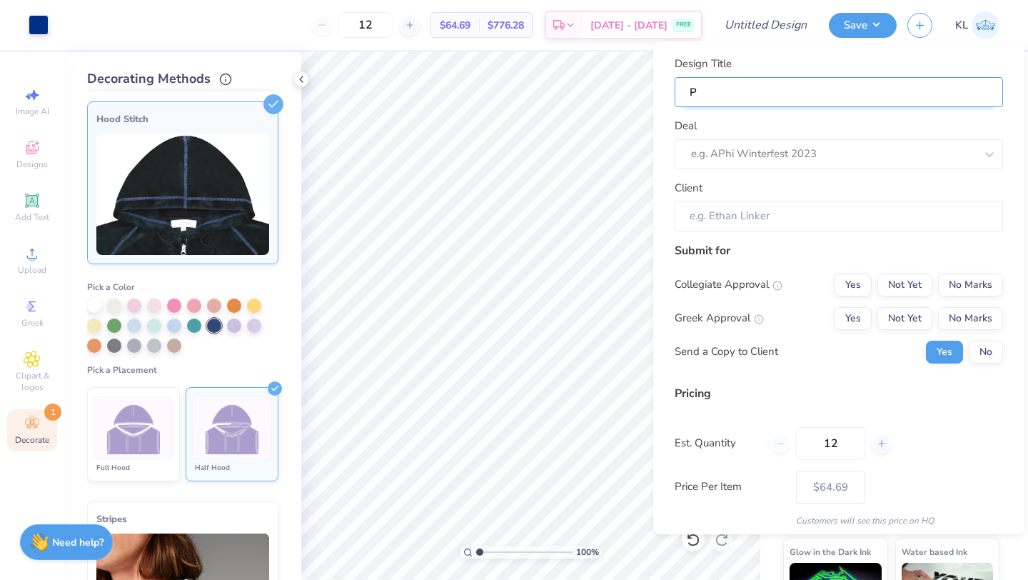
type input "P"
type input "Pi"
type input "Pi n"
type input "Pi nP"
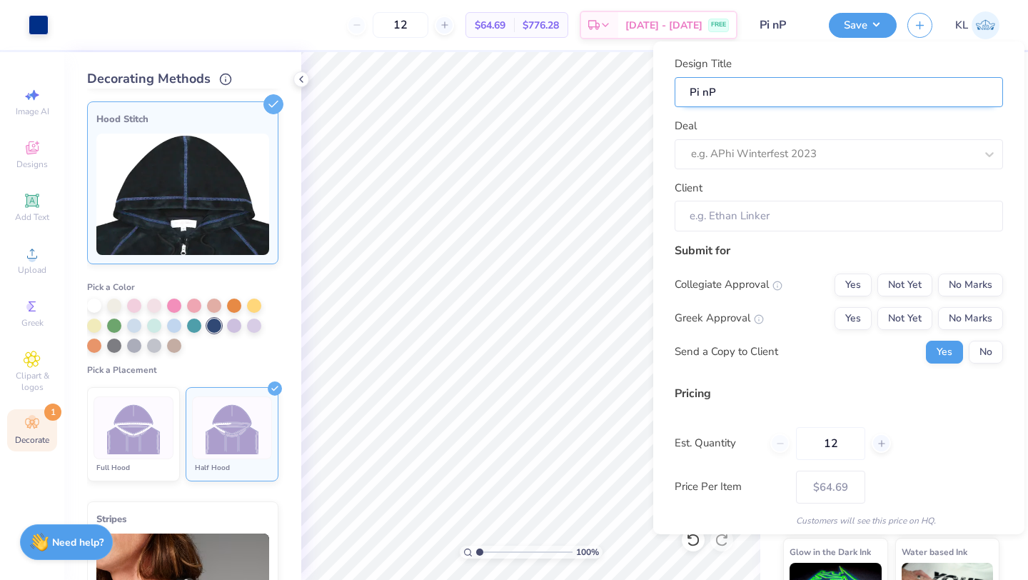
type input "Pi nPh"
type input "Pi nPhi"
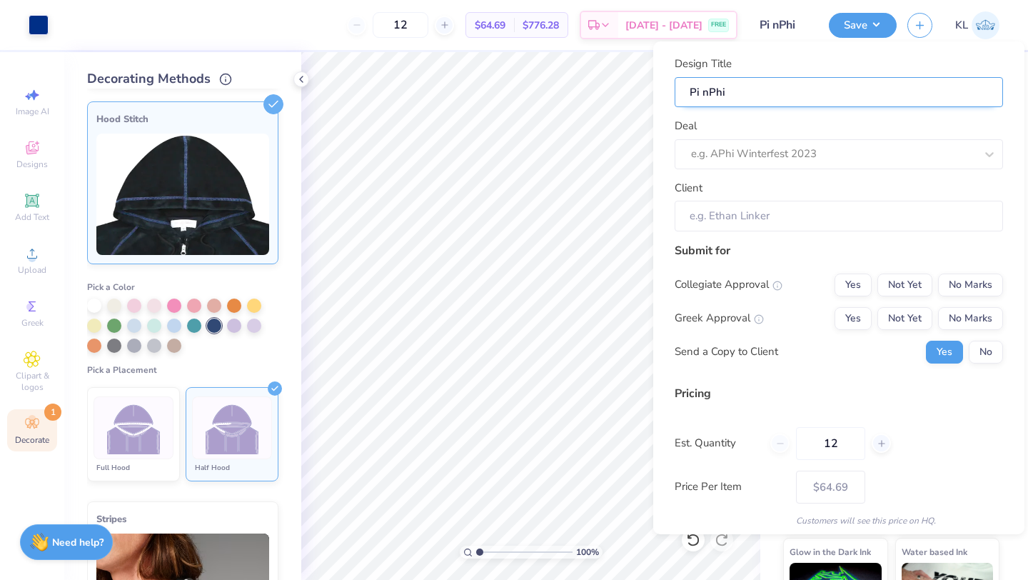
type input "Pi nPh"
type input "Pi nP"
type input "Pi n"
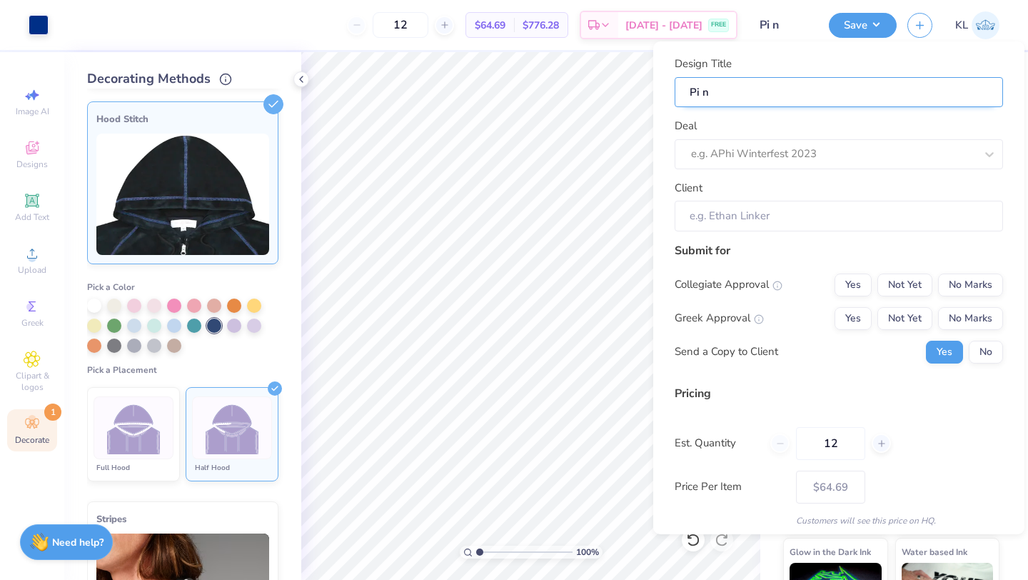
type input "Pi"
type input "Pi h"
type input "Pi hi"
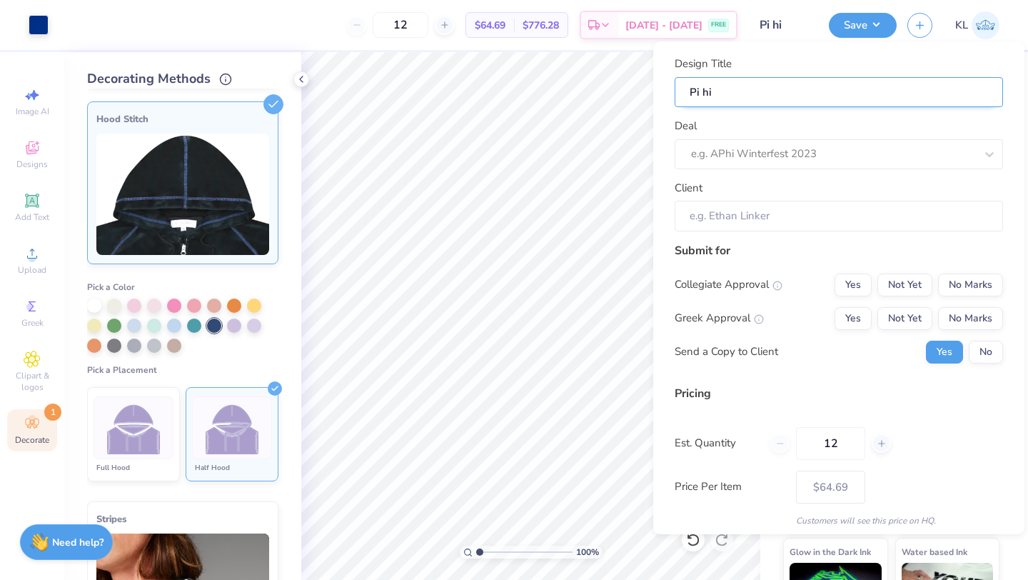
type input "Pi hi"
type input "Pi h"
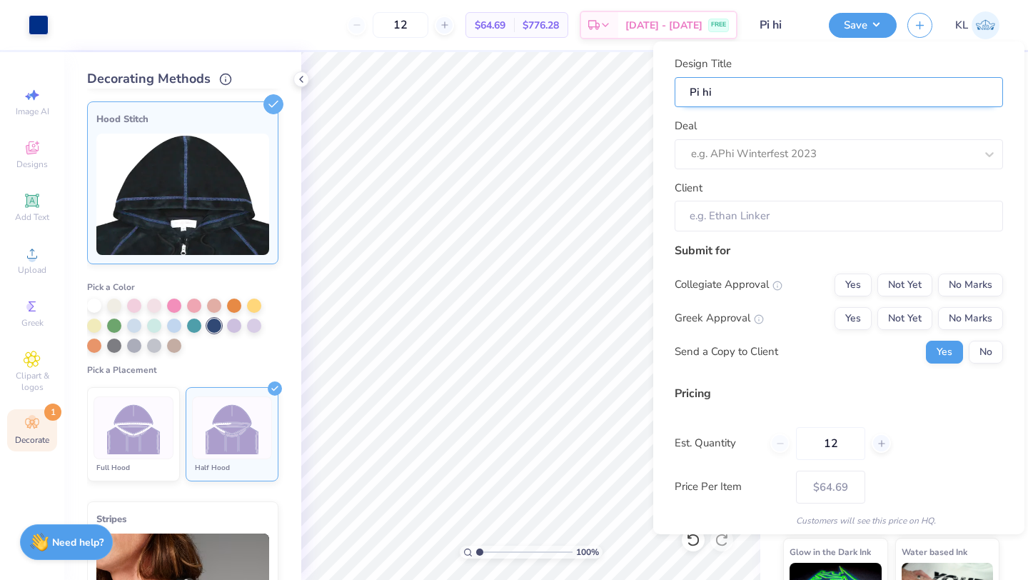
type input "Pi h"
type input "Pi"
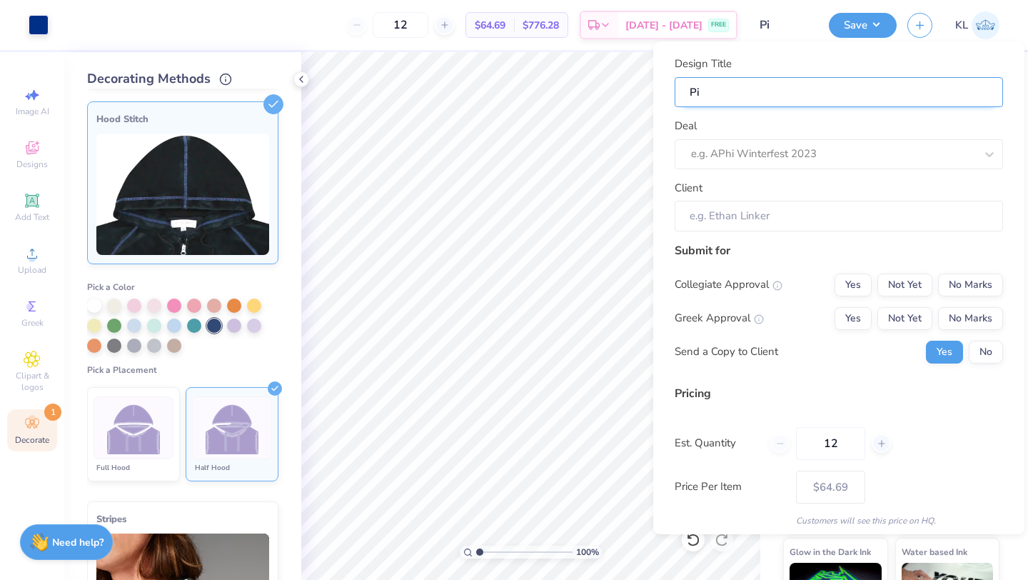
type input "P"
type input "M"
type input "Ma"
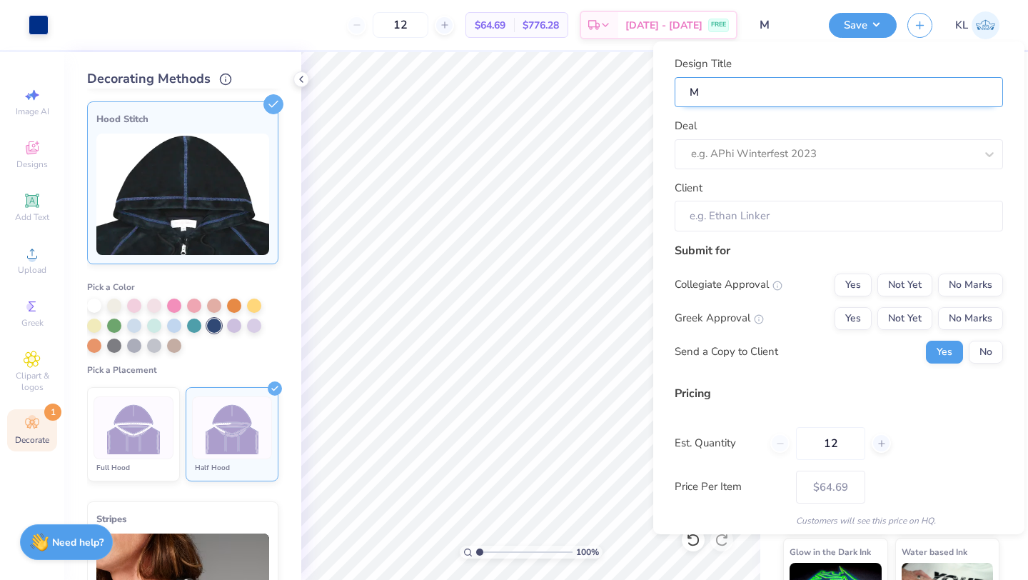
type input "Ma"
type input "Mad"
type input "Made"
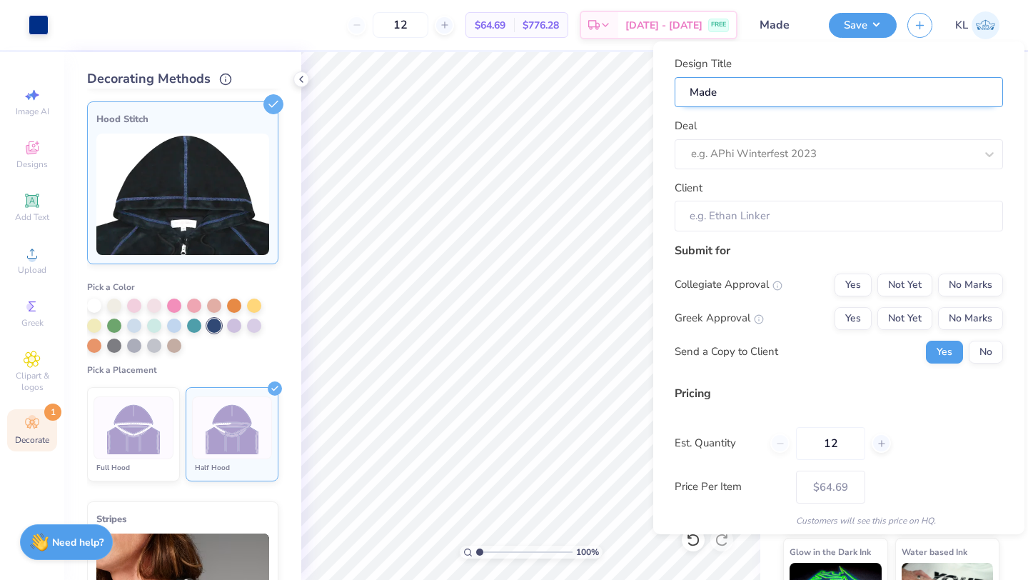
type input "Made"
type input "Made i"
type input "Made in"
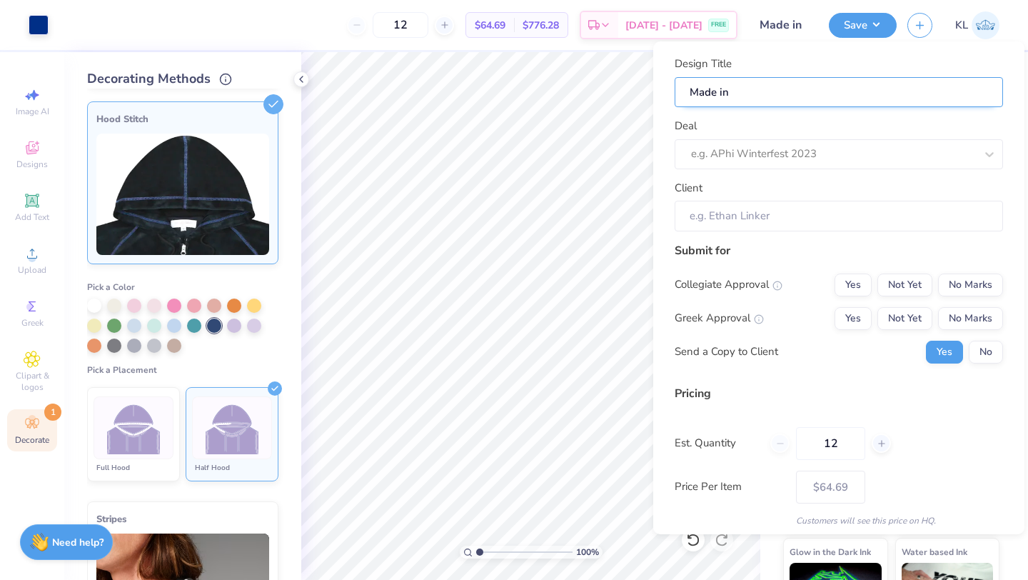
type input "Made in"
type input "Made in H"
type input "Made in He"
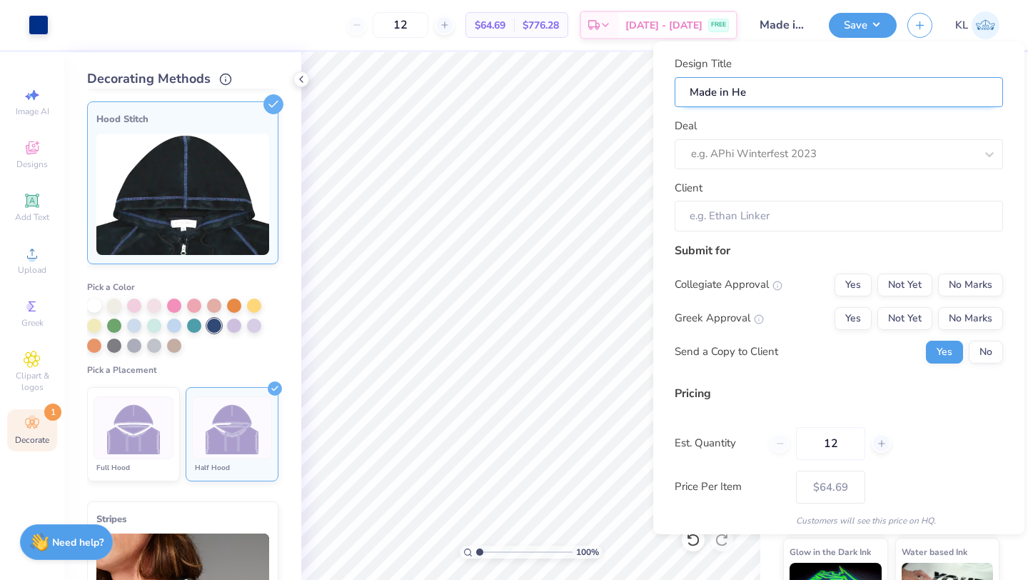
type input "Made in Hea"
type input "Made in Heav"
type input "Made in Heave"
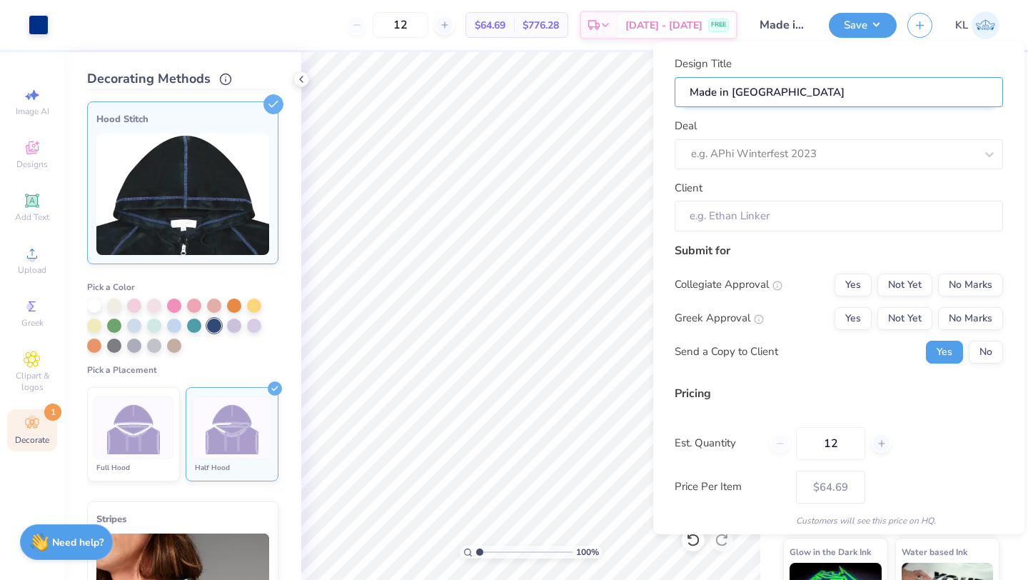
type input "Made in Heave"
type input "Made in Heaven"
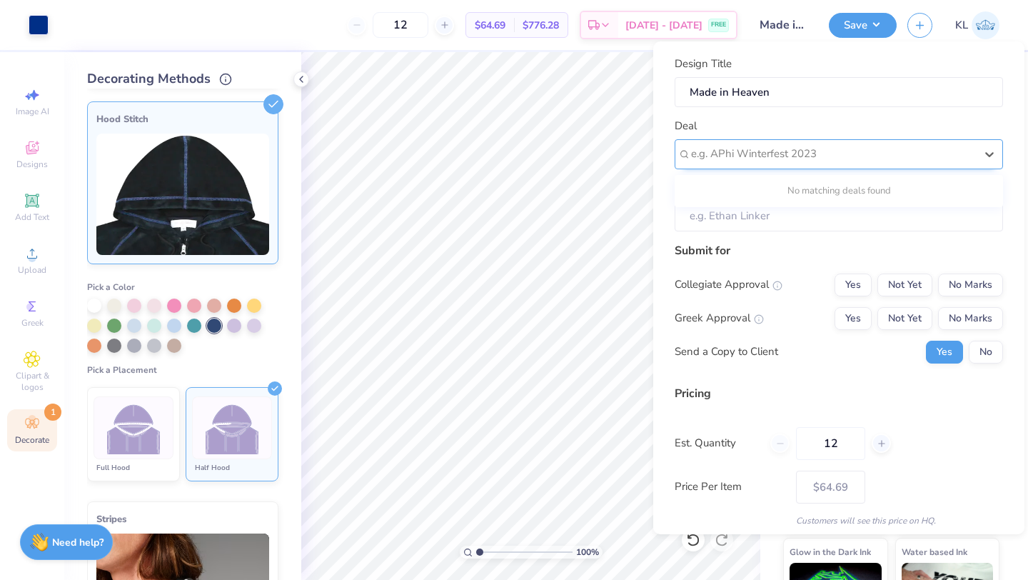
click at [863, 161] on div at bounding box center [833, 153] width 284 height 19
type input "Pi Phi Merch"
click at [720, 183] on div "No matching deals found" at bounding box center [839, 191] width 328 height 26
click at [794, 227] on input "Client" at bounding box center [839, 216] width 328 height 31
click at [790, 223] on input "Client" at bounding box center [839, 216] width 328 height 31
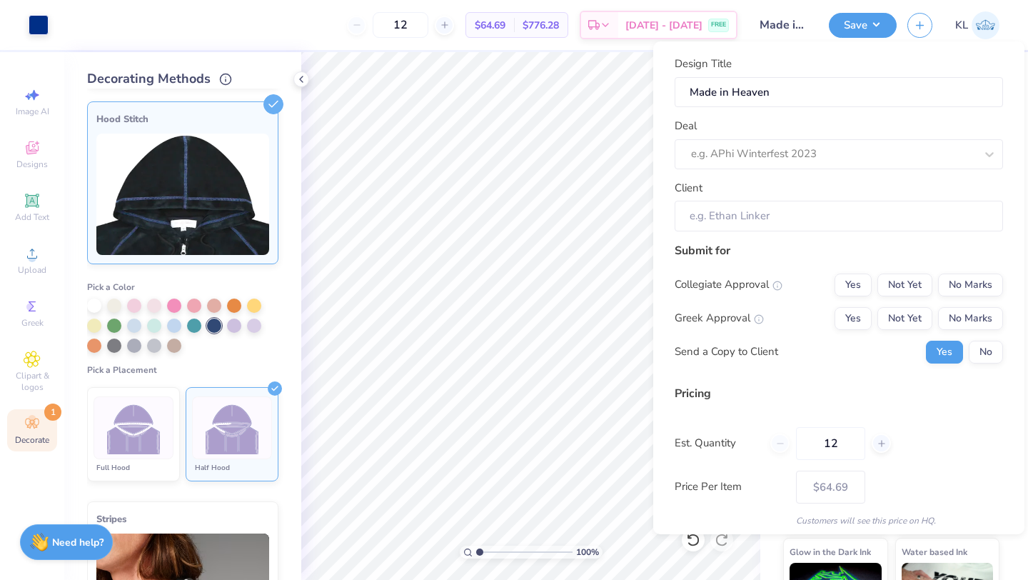
click at [629, 46] on div "12 $64.69 Per Item $776.28 Total Est. Delivery Sep 23 - 26 FREE" at bounding box center [398, 25] width 678 height 50
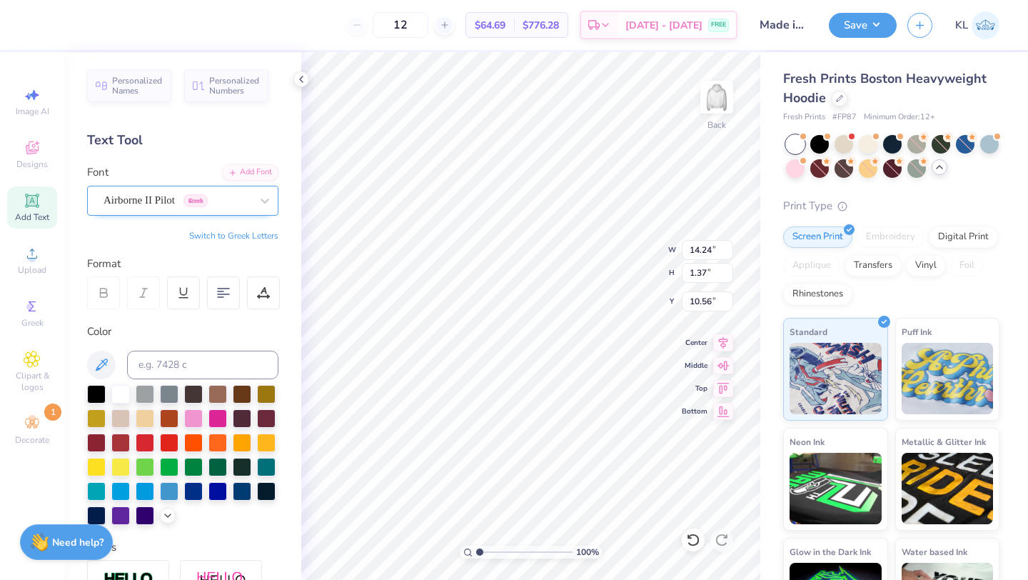
click at [243, 201] on div "Airborne II Pilot Greek" at bounding box center [177, 200] width 150 height 22
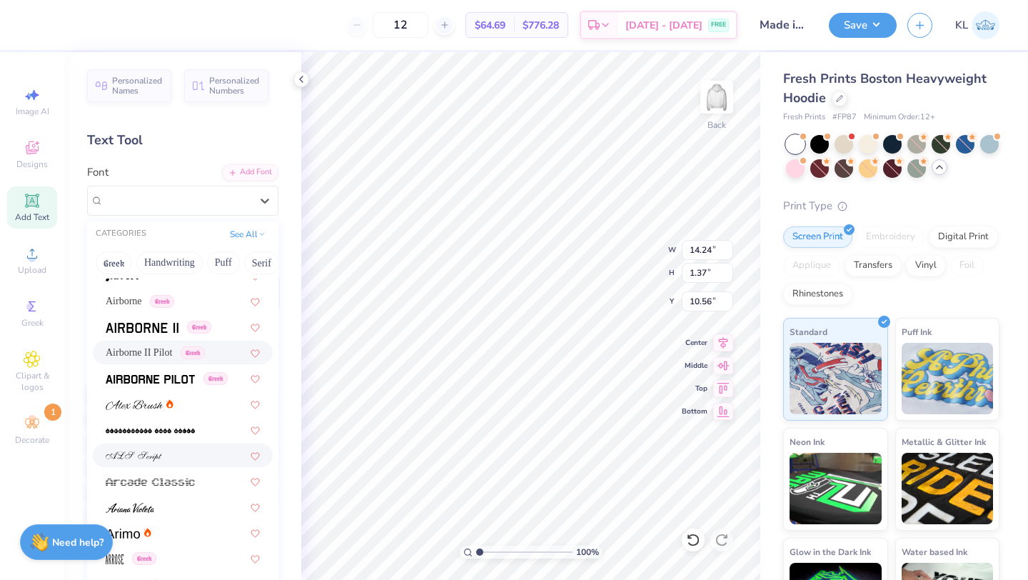
scroll to position [242, 0]
click at [176, 381] on img at bounding box center [150, 381] width 89 height 10
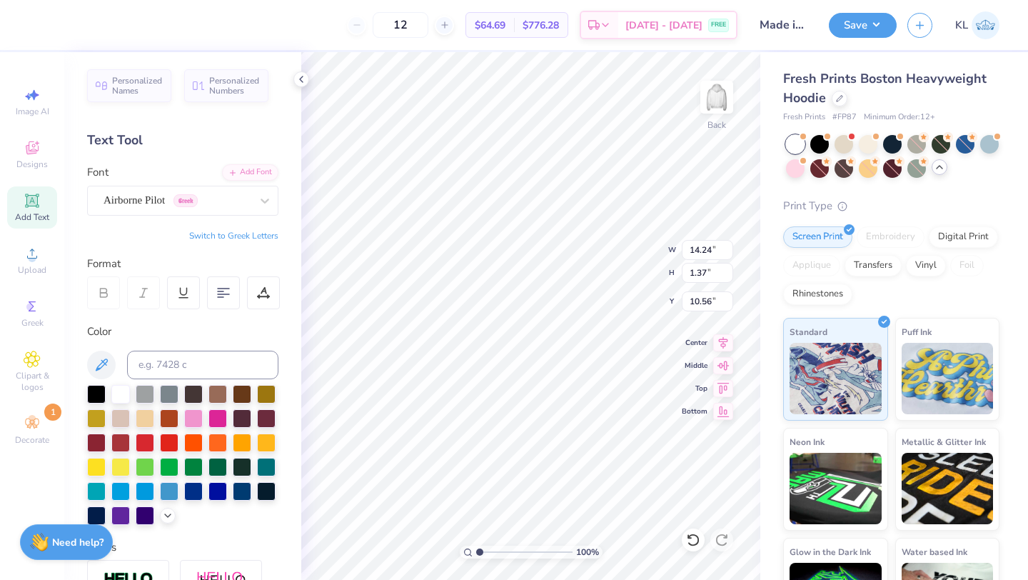
type input "14.38"
click at [245, 197] on div "Airborne Pilot Greek" at bounding box center [177, 200] width 150 height 22
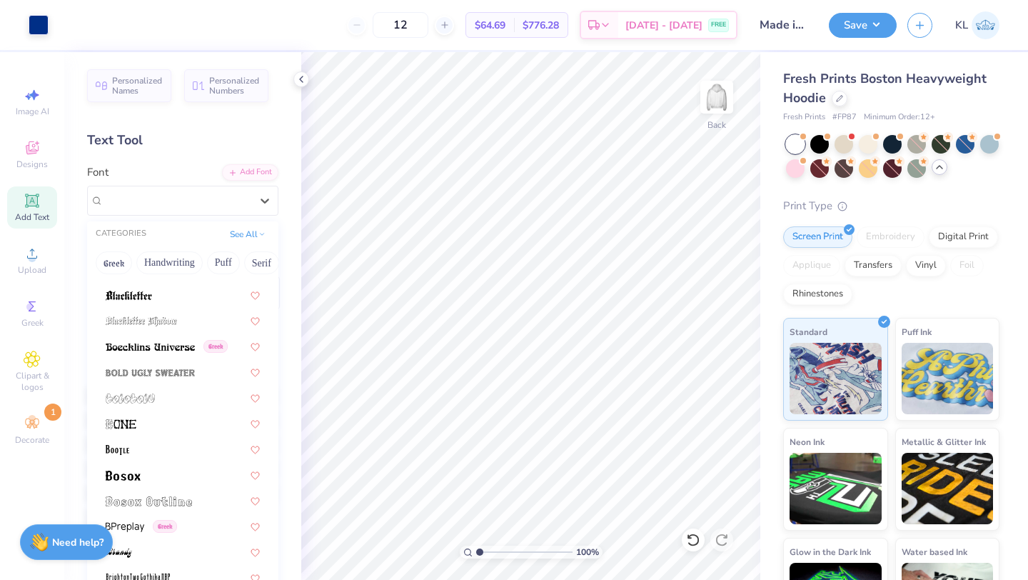
scroll to position [791, 0]
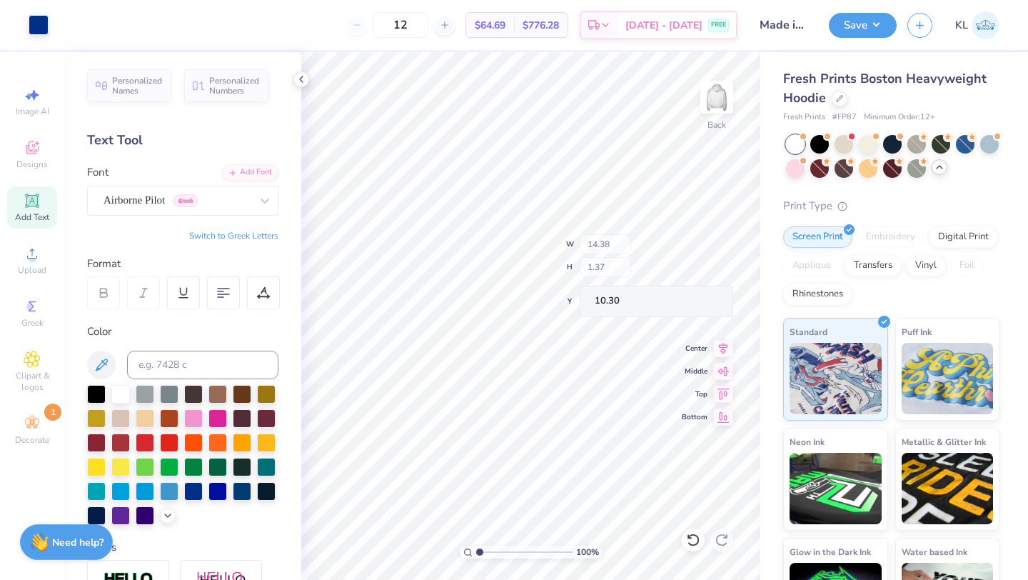
type input "10.30"
click at [445, 27] on line at bounding box center [445, 25] width 0 height 6
click at [429, 21] on input "13" at bounding box center [449, 25] width 56 height 26
type input "3"
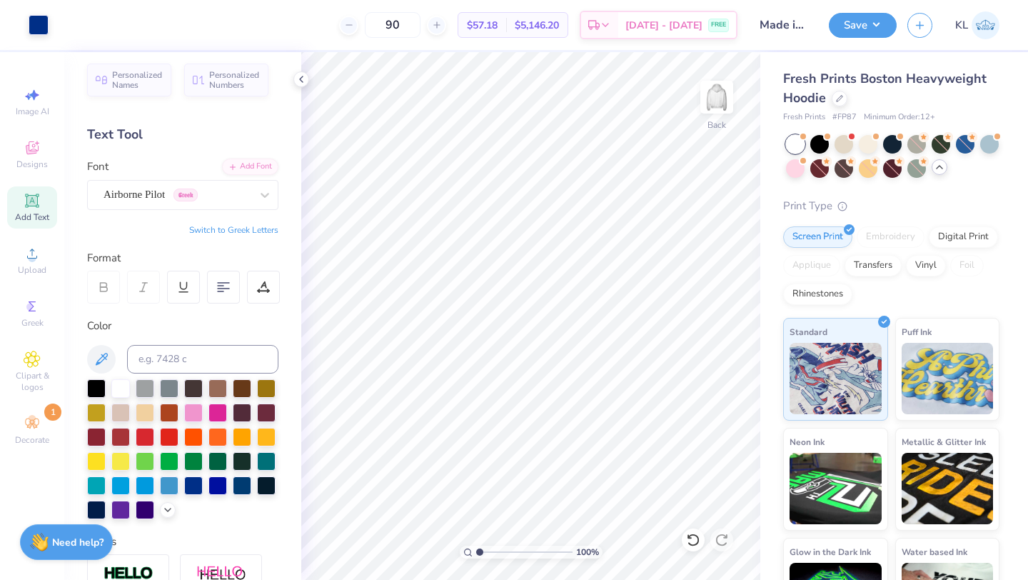
scroll to position [6, 0]
type input "90"
click at [28, 433] on div "Decorate 1" at bounding box center [32, 430] width 50 height 42
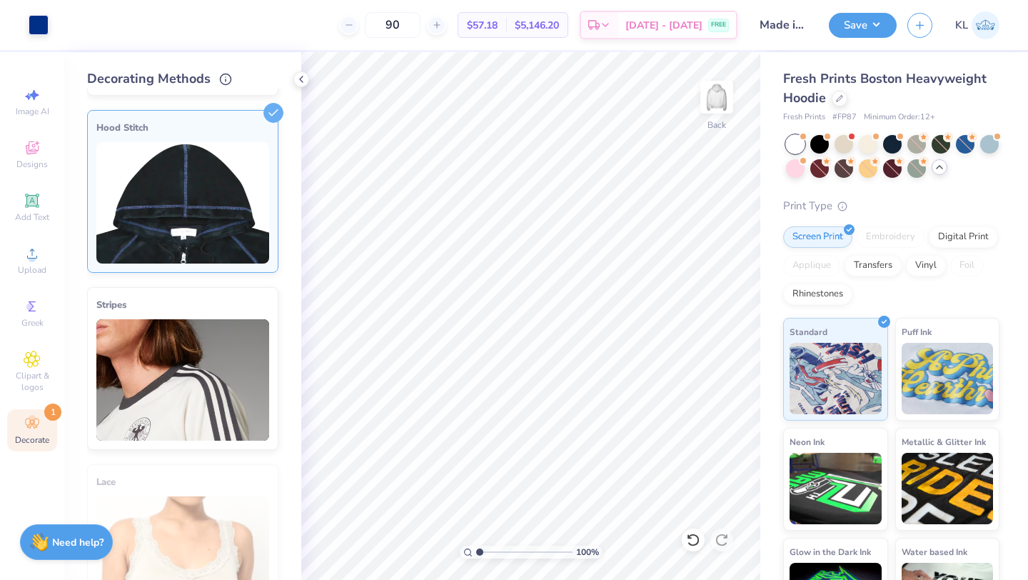
scroll to position [166, 0]
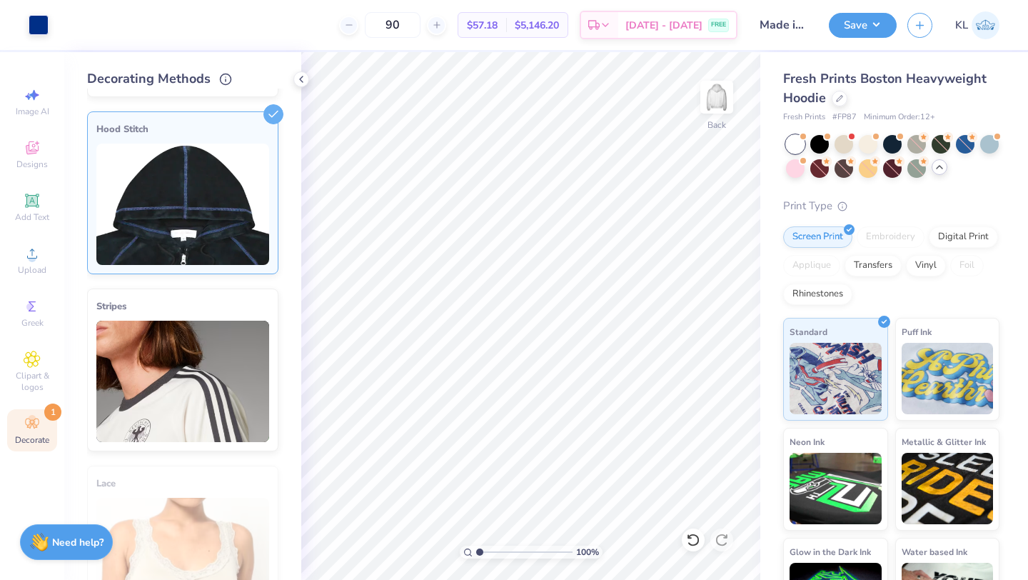
click at [137, 205] on img at bounding box center [182, 204] width 173 height 121
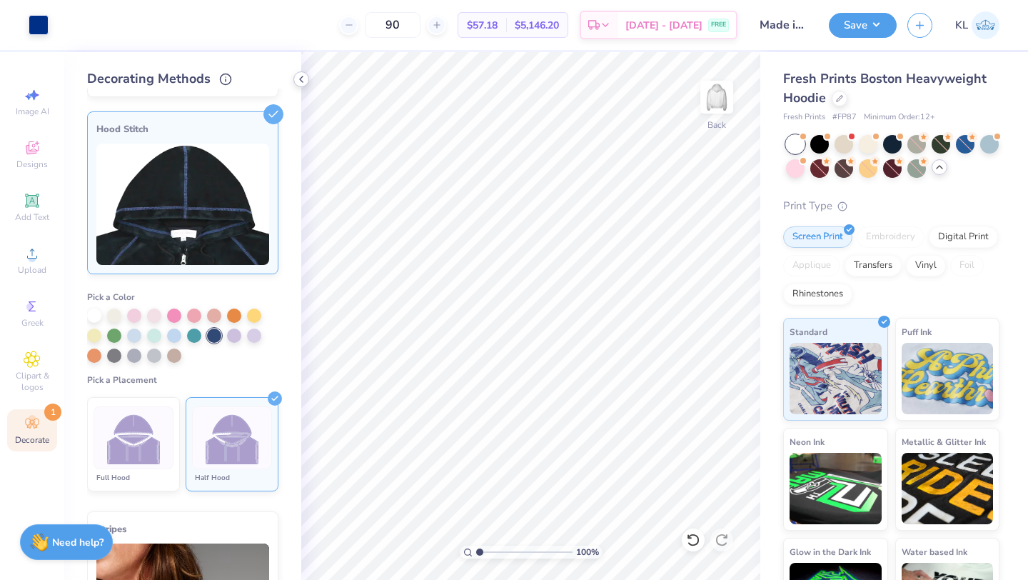
click at [304, 78] on icon at bounding box center [301, 79] width 11 height 11
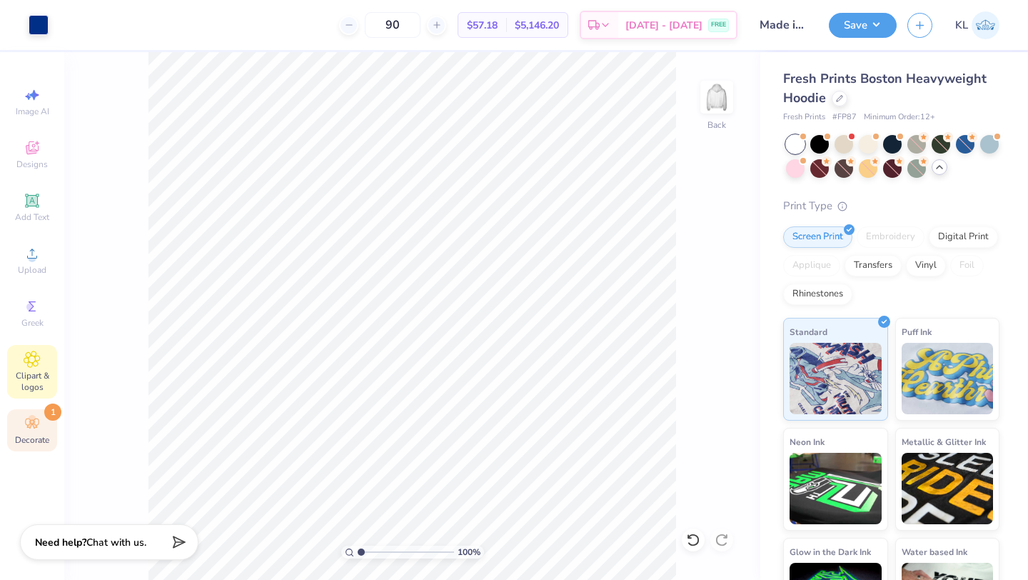
click at [36, 365] on icon at bounding box center [32, 359] width 16 height 17
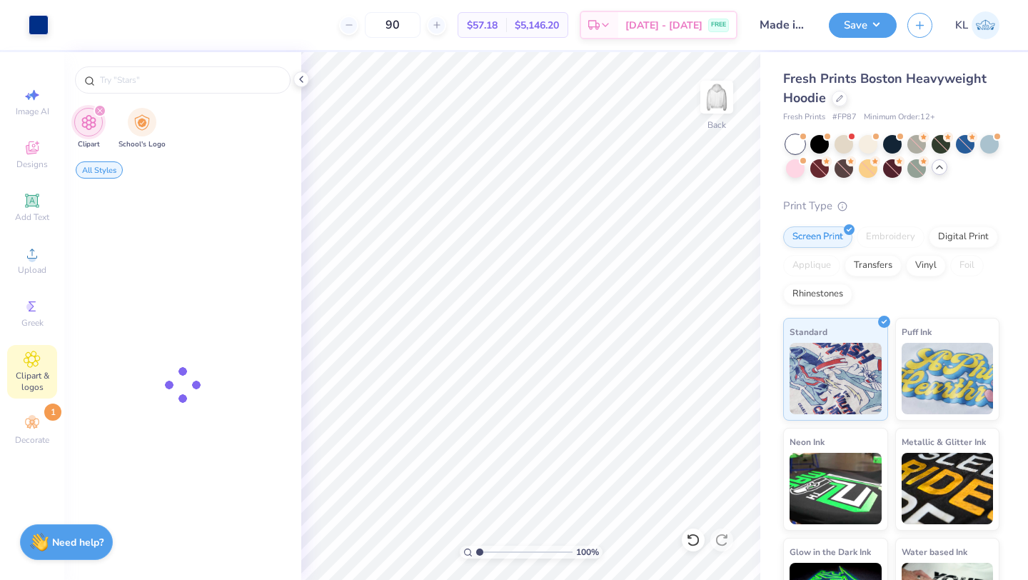
scroll to position [0, 0]
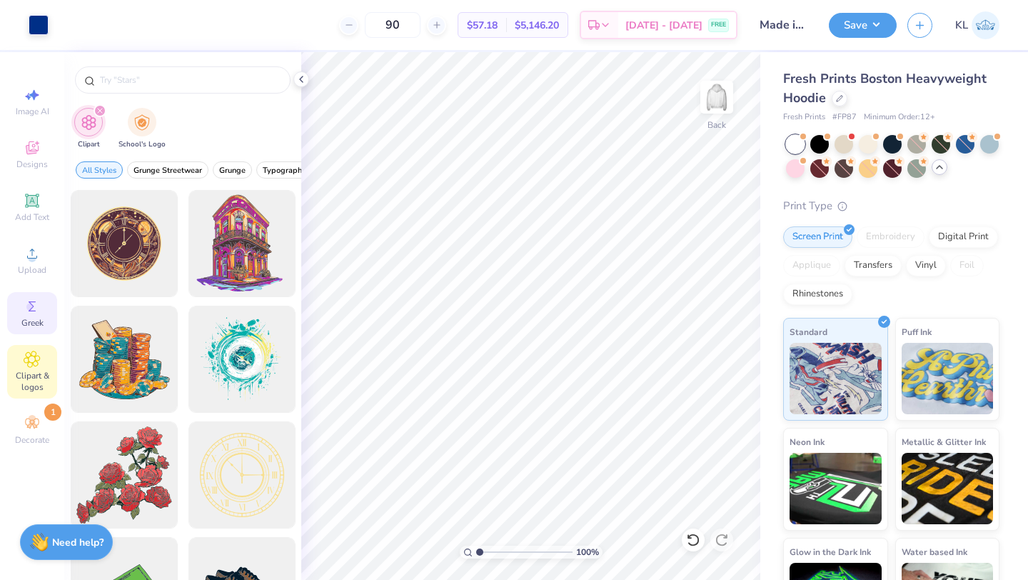
click at [28, 313] on icon at bounding box center [32, 306] width 17 height 17
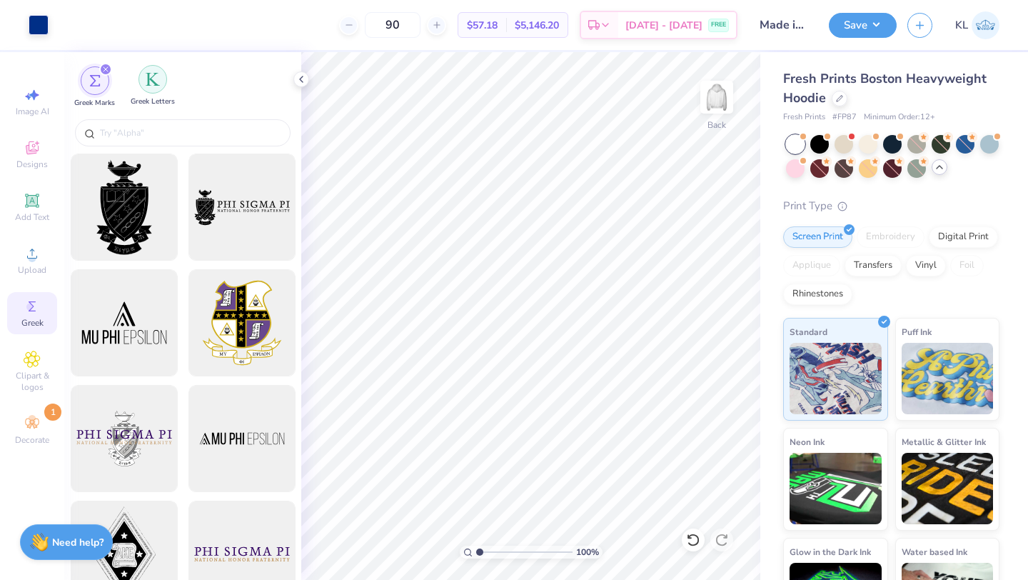
click at [143, 81] on div "filter for Greek Letters" at bounding box center [153, 79] width 29 height 29
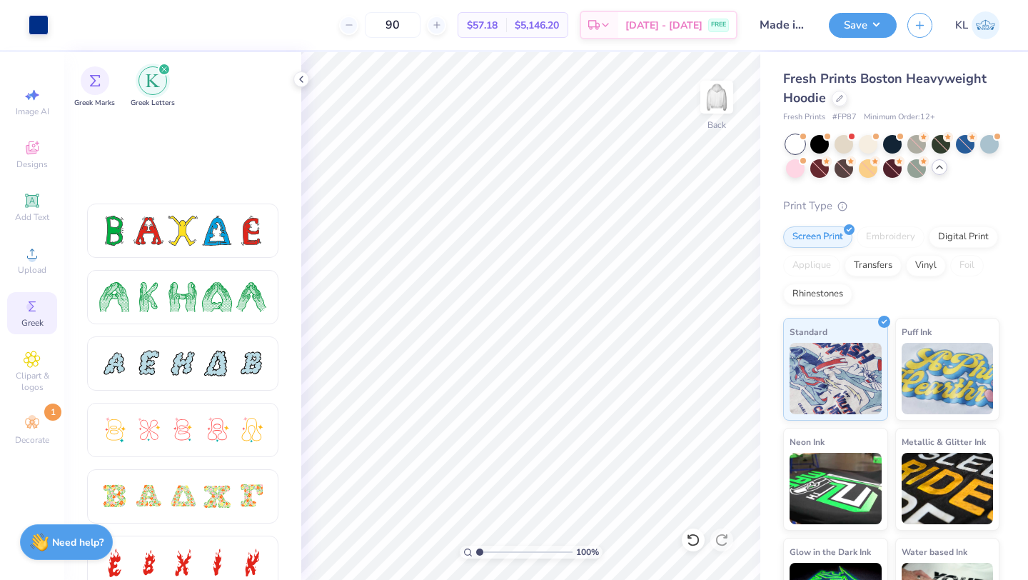
scroll to position [296, 0]
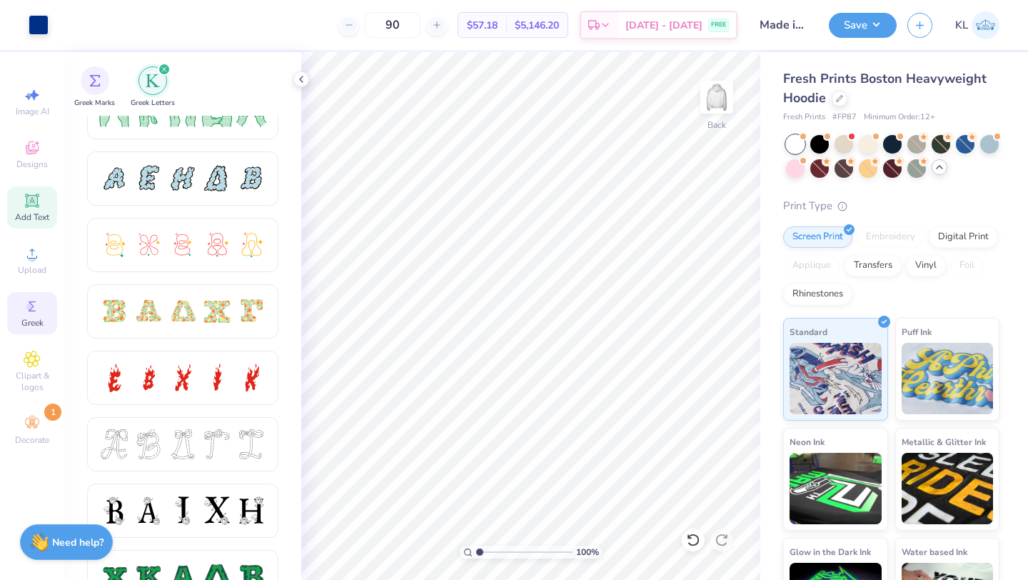
click at [25, 201] on icon at bounding box center [32, 200] width 17 height 17
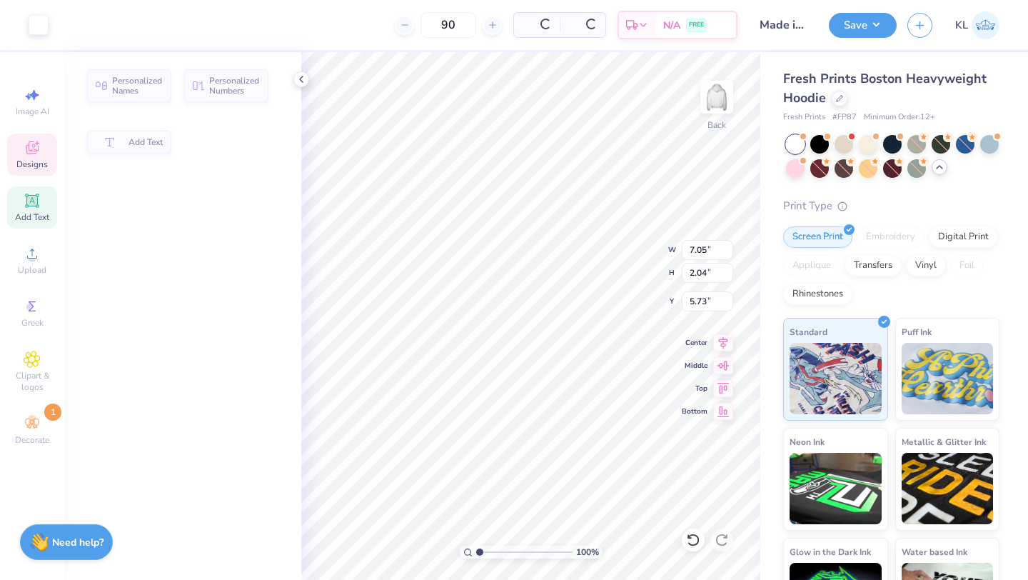
click at [32, 147] on icon at bounding box center [32, 147] width 17 height 17
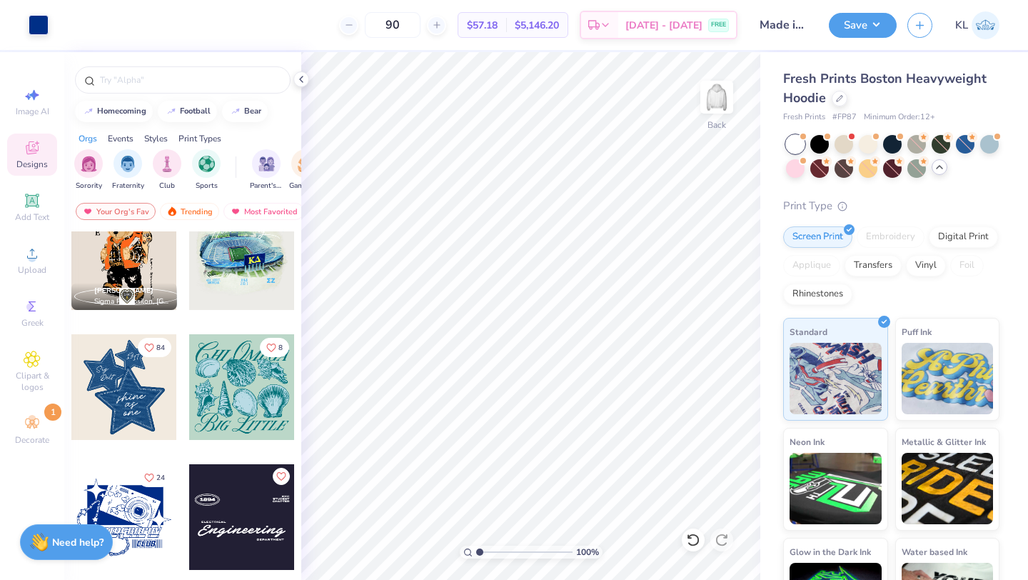
scroll to position [1229, 0]
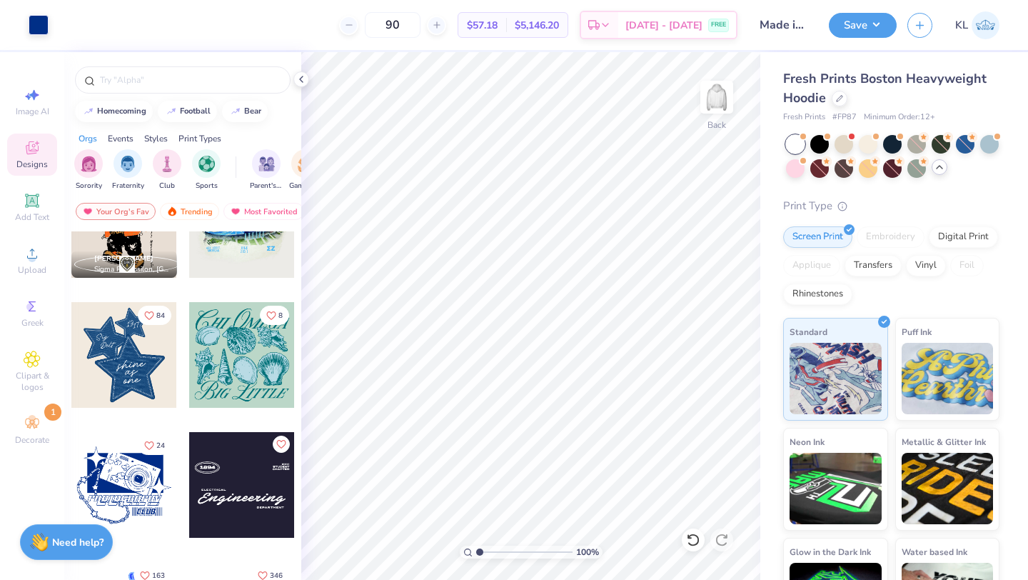
click at [128, 361] on div at bounding box center [124, 355] width 106 height 106
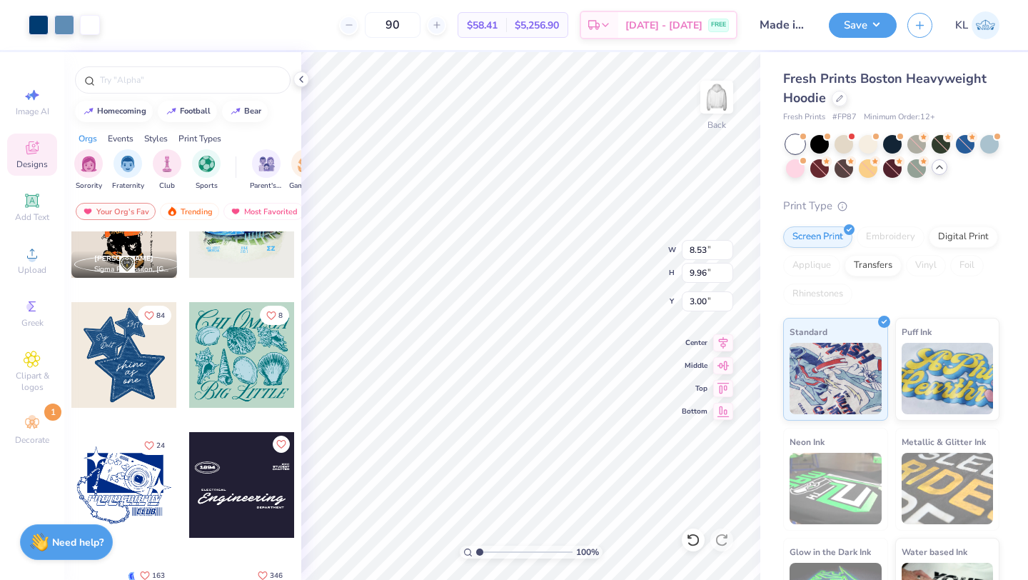
type input "1.39"
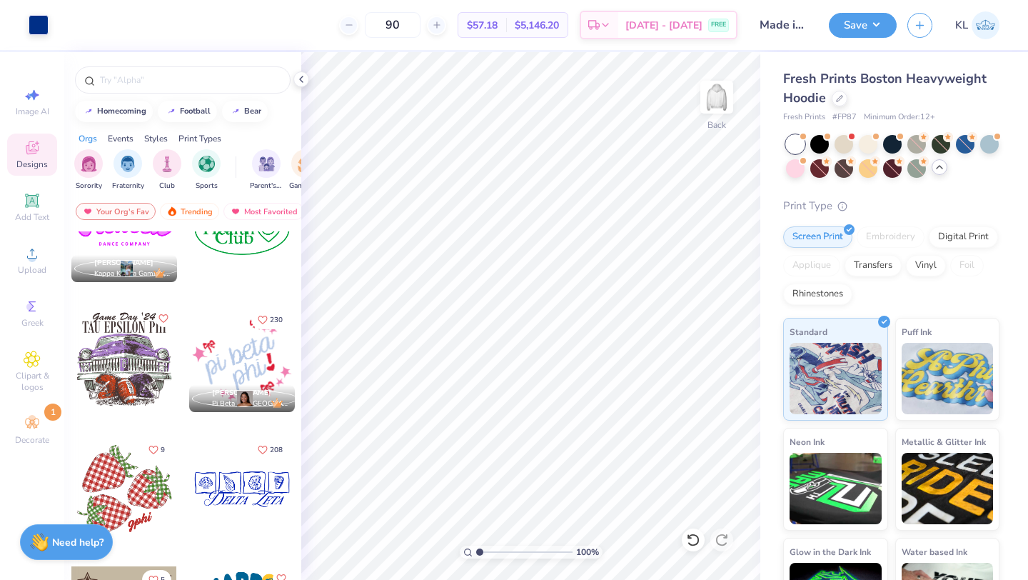
scroll to position [1991, 0]
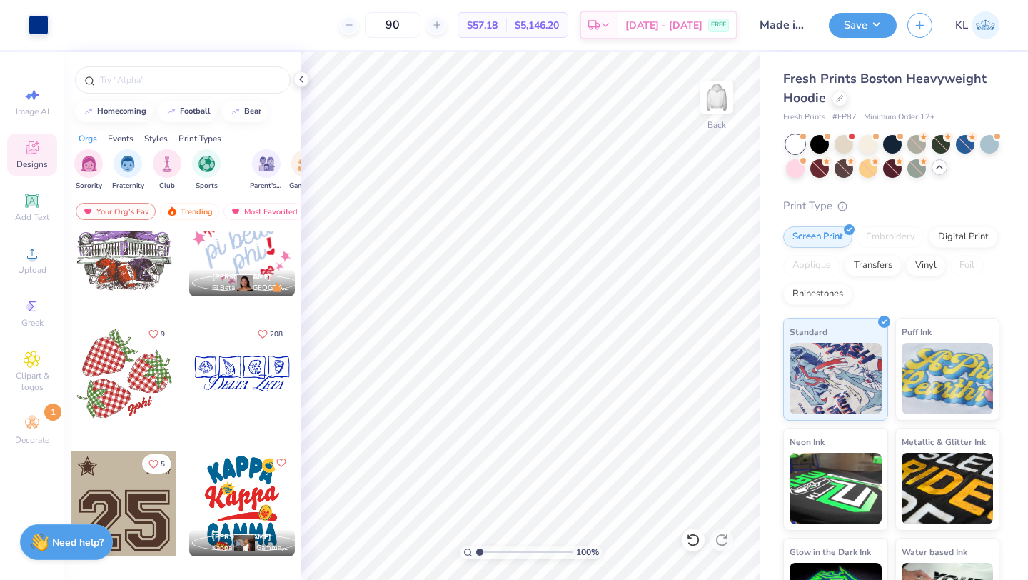
click at [112, 390] on div at bounding box center [124, 374] width 106 height 106
click at [720, 96] on img at bounding box center [716, 97] width 57 height 57
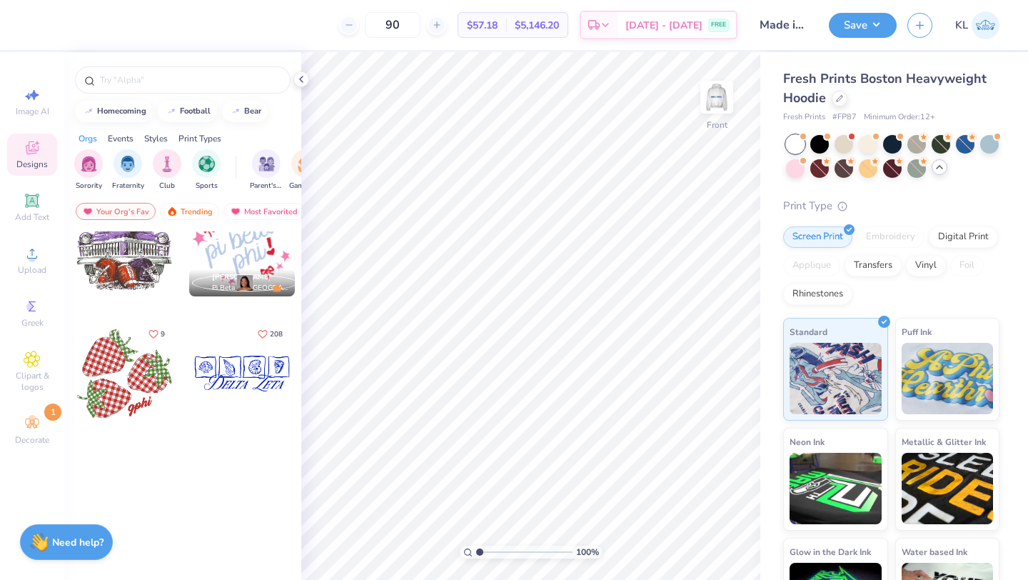
scroll to position [1563, 0]
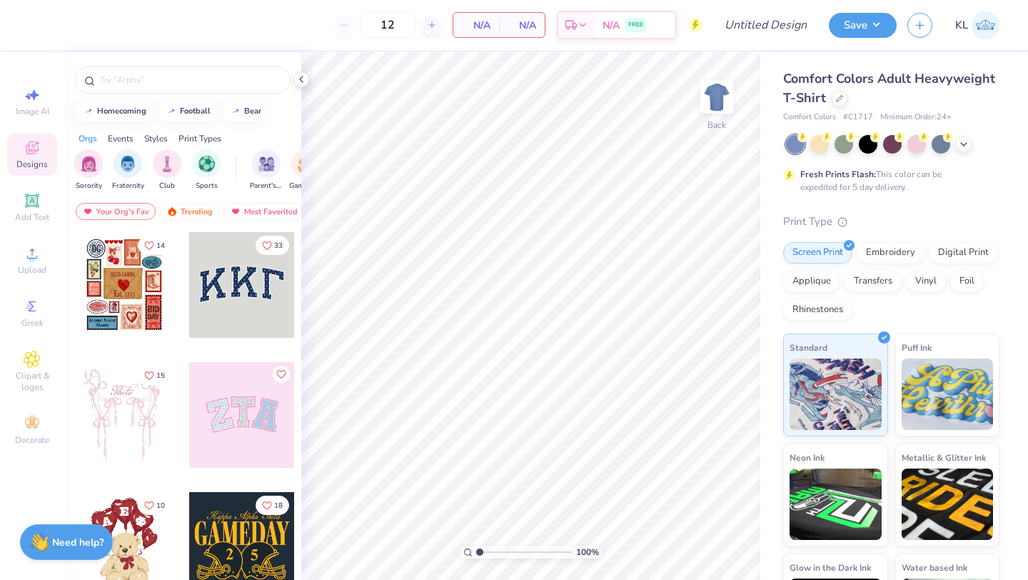
click at [826, 83] on span "Comfort Colors Adult Heavyweight T-Shirt" at bounding box center [889, 88] width 212 height 36
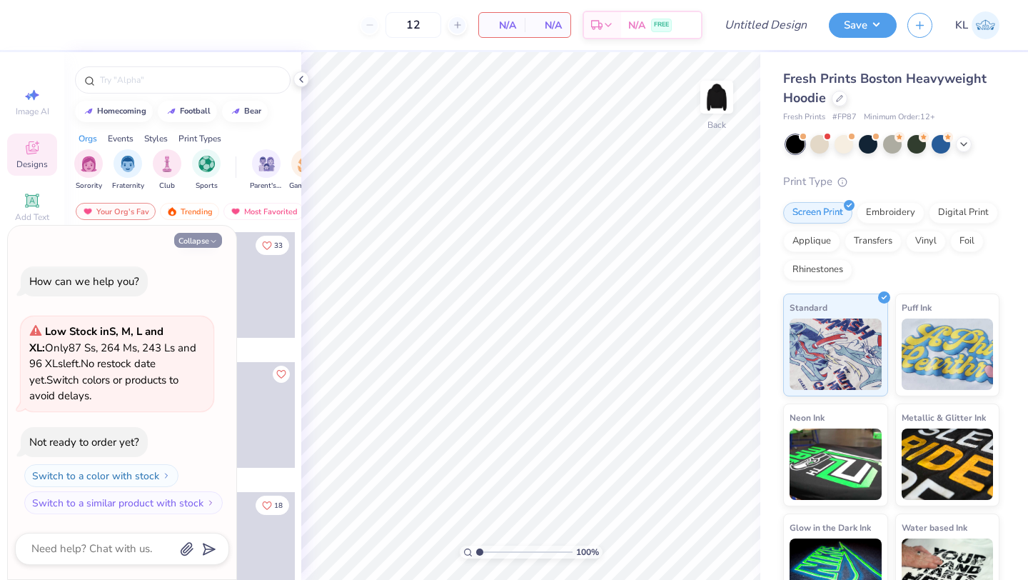
click at [201, 244] on button "Collapse" at bounding box center [198, 240] width 48 height 15
type textarea "x"
